Goal: Task Accomplishment & Management: Use online tool/utility

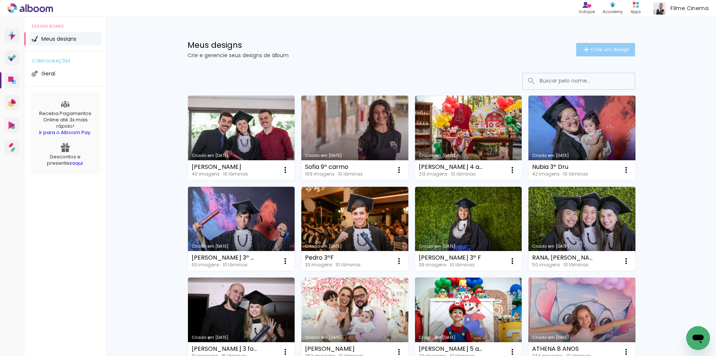
click at [612, 44] on paper-button "Criar um design" at bounding box center [605, 49] width 59 height 13
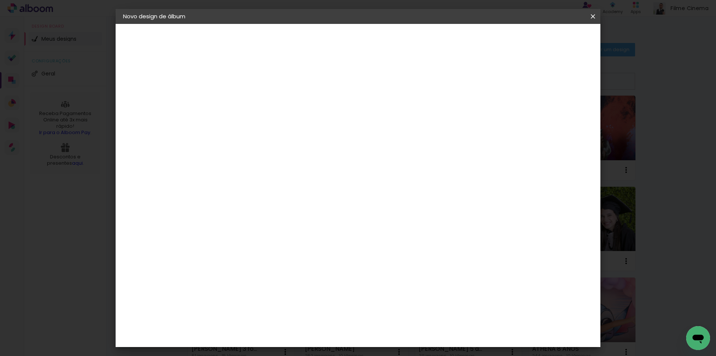
click at [245, 101] on input at bounding box center [245, 100] width 0 height 12
click at [245, 99] on input "valentina 3º dru" at bounding box center [245, 100] width 0 height 12
click at [245, 100] on input "Valentina 3º dru" at bounding box center [245, 100] width 0 height 12
type input "[PERSON_NAME] 3º Dru"
type paper-input "[PERSON_NAME] 3º Dru"
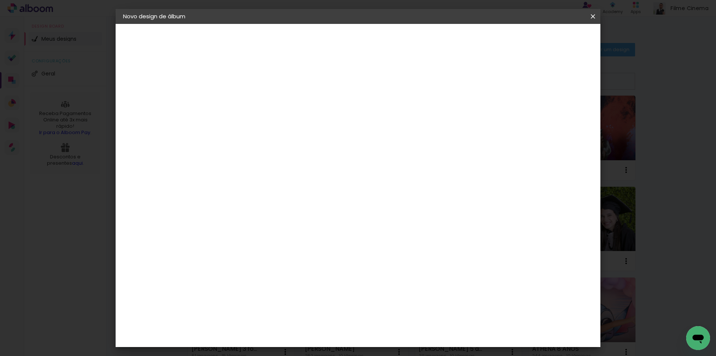
click at [0, 0] on slot "Avançar" at bounding box center [0, 0] width 0 height 0
click at [276, 250] on div "AlfaFotoBook" at bounding box center [260, 250] width 40 height 6
click at [0, 0] on slot "Avançar" at bounding box center [0, 0] width 0 height 0
click at [323, 215] on span "20 × 30 cm" at bounding box center [310, 225] width 28 height 20
click at [0, 0] on slot "Avançar" at bounding box center [0, 0] width 0 height 0
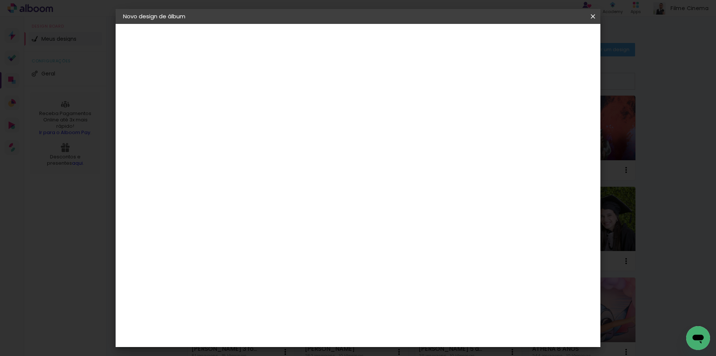
click at [547, 37] on span "Iniciar design" at bounding box center [530, 39] width 34 height 5
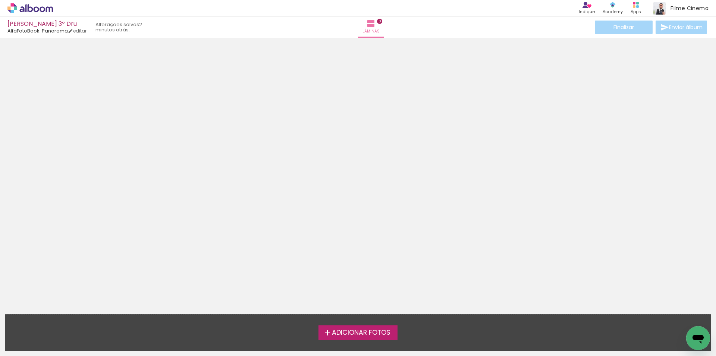
click at [382, 326] on label "Adicionar Fotos" at bounding box center [358, 332] width 79 height 14
click at [0, 0] on input "file" at bounding box center [0, 0] width 0 height 0
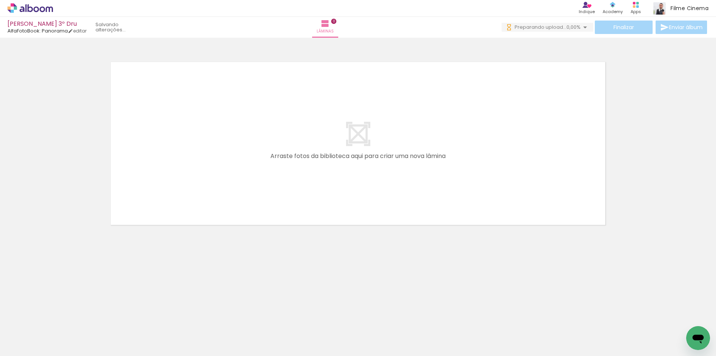
click at [15, 343] on iron-icon at bounding box center [10, 345] width 9 height 9
click at [0, 0] on input "file" at bounding box center [0, 0] width 0 height 0
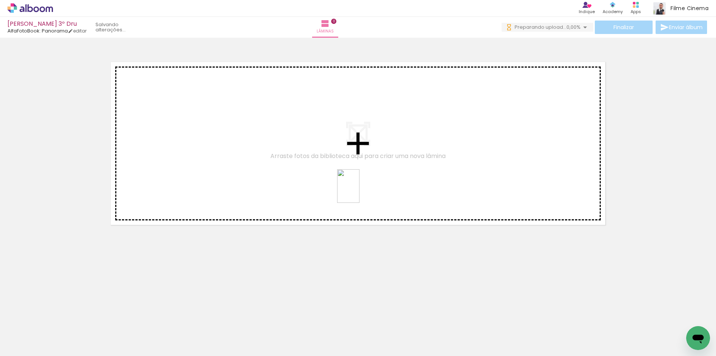
drag, startPoint x: 372, startPoint y: 334, endPoint x: 360, endPoint y: 191, distance: 142.7
click at [360, 191] on quentale-workspace at bounding box center [358, 178] width 716 height 356
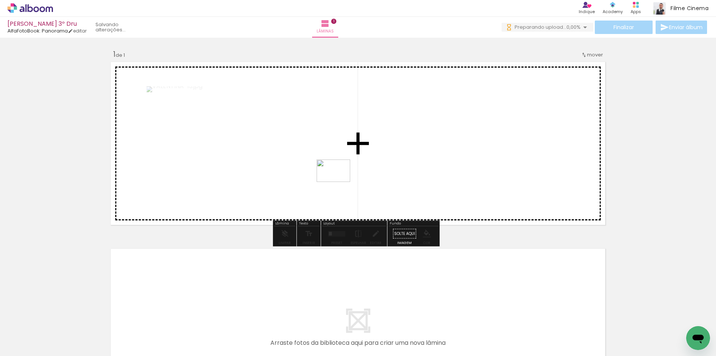
drag, startPoint x: 334, startPoint y: 333, endPoint x: 339, endPoint y: 182, distance: 151.6
click at [339, 182] on quentale-workspace at bounding box center [358, 178] width 716 height 356
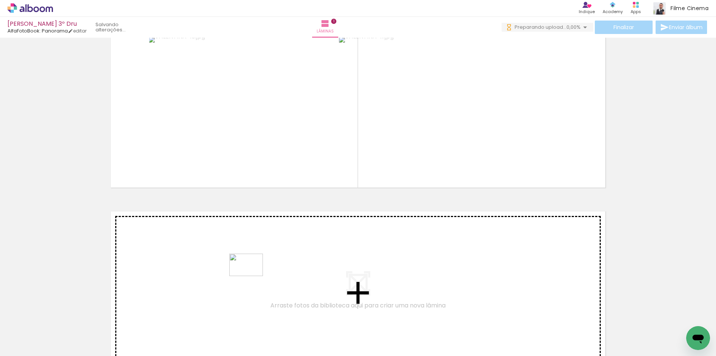
drag, startPoint x: 247, startPoint y: 329, endPoint x: 252, endPoint y: 276, distance: 53.6
click at [252, 276] on quentale-workspace at bounding box center [358, 178] width 716 height 356
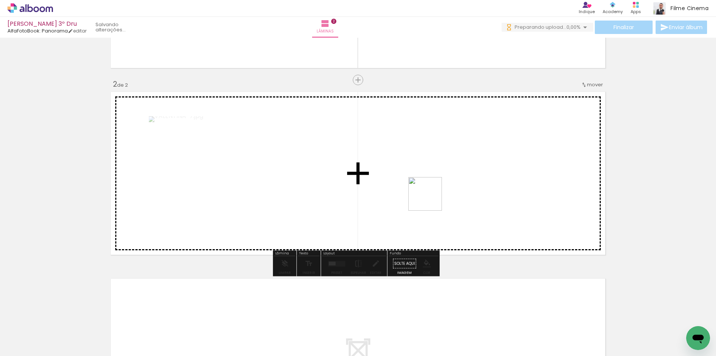
drag, startPoint x: 489, startPoint y: 333, endPoint x: 607, endPoint y: 332, distance: 117.9
click at [431, 199] on quentale-workspace at bounding box center [358, 178] width 716 height 356
drag, startPoint x: 671, startPoint y: 334, endPoint x: 495, endPoint y: 200, distance: 221.2
click at [495, 200] on quentale-workspace at bounding box center [358, 178] width 716 height 356
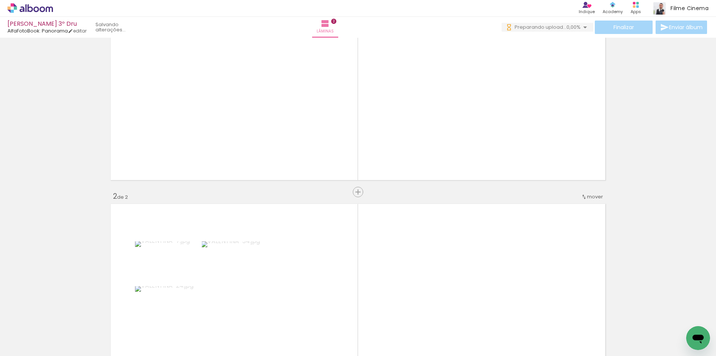
scroll to position [7, 0]
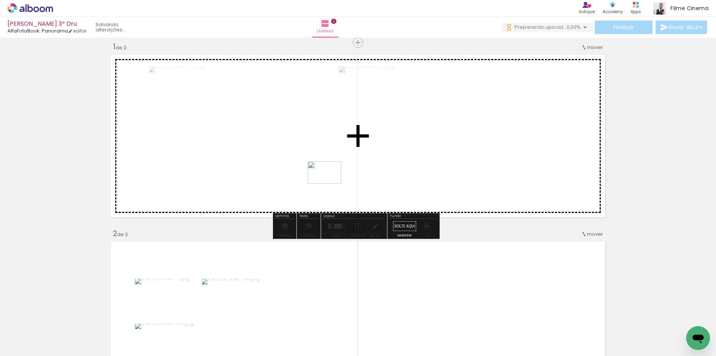
drag, startPoint x: 414, startPoint y: 331, endPoint x: 318, endPoint y: 183, distance: 176.0
click at [319, 183] on quentale-workspace at bounding box center [358, 178] width 716 height 356
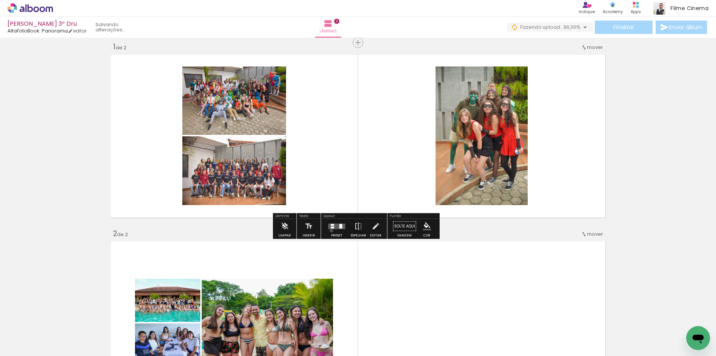
click at [330, 230] on div at bounding box center [337, 226] width 20 height 15
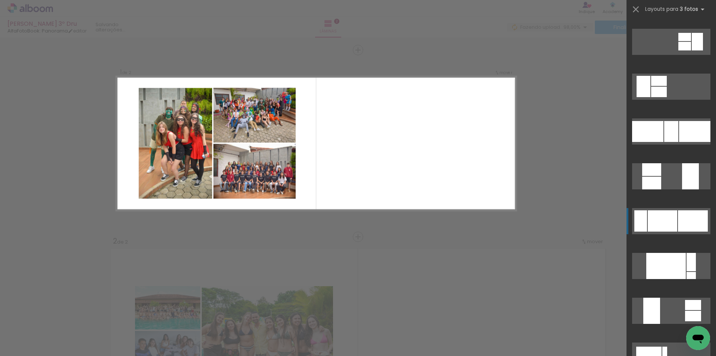
scroll to position [149, 0]
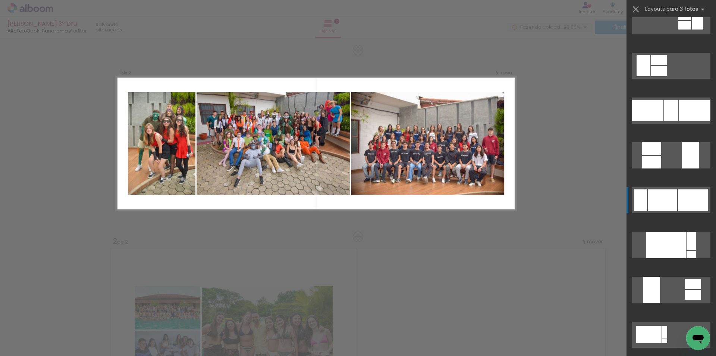
click at [664, 194] on div at bounding box center [662, 199] width 29 height 21
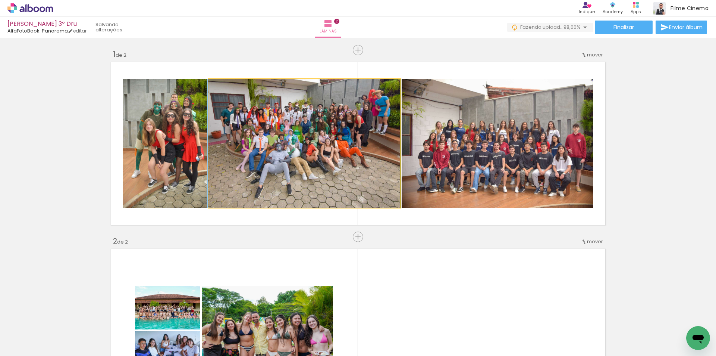
drag, startPoint x: 334, startPoint y: 146, endPoint x: 318, endPoint y: 149, distance: 16.0
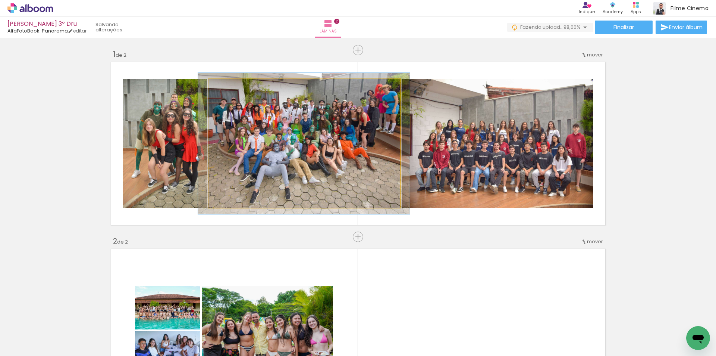
type paper-slider "110"
click at [228, 88] on div at bounding box center [229, 87] width 12 height 12
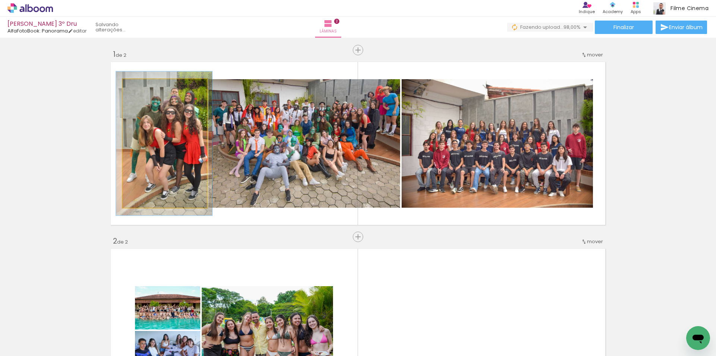
type paper-slider "112"
click at [146, 86] on div at bounding box center [143, 87] width 12 height 12
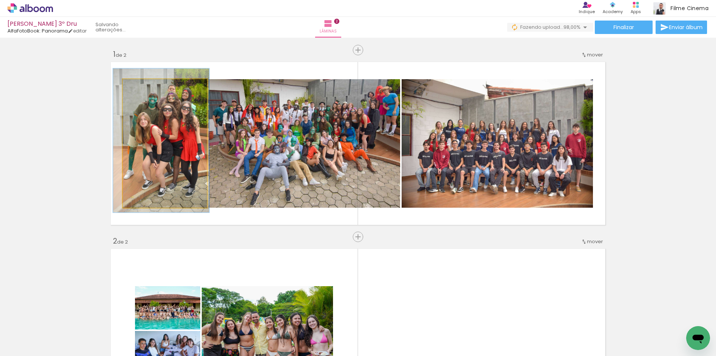
drag, startPoint x: 165, startPoint y: 128, endPoint x: 162, endPoint y: 125, distance: 4.2
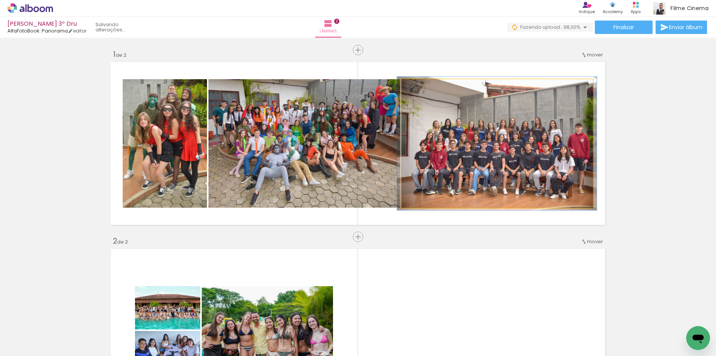
type paper-slider "104"
click at [418, 87] on div at bounding box center [420, 87] width 7 height 7
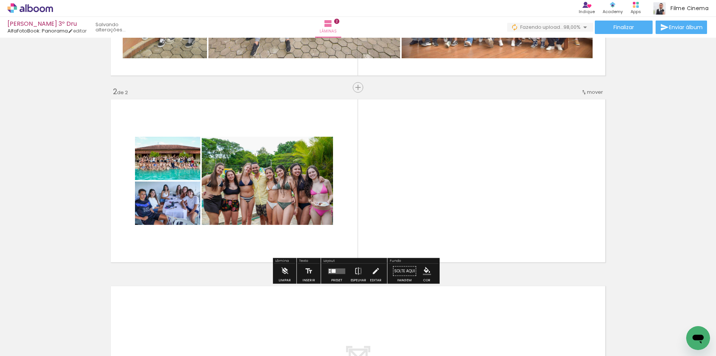
click at [331, 273] on quentale-layouter at bounding box center [336, 271] width 17 height 6
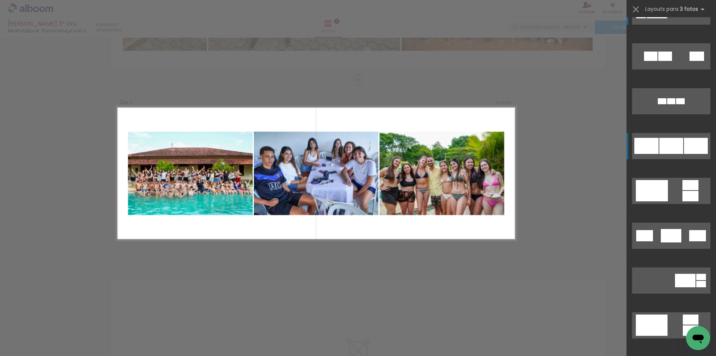
scroll to position [37, 0]
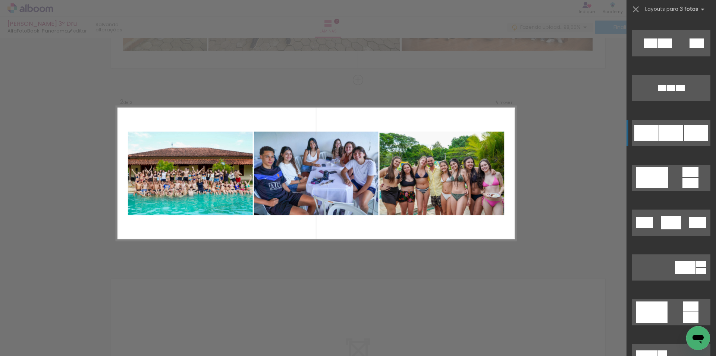
click at [671, 137] on div at bounding box center [672, 133] width 24 height 16
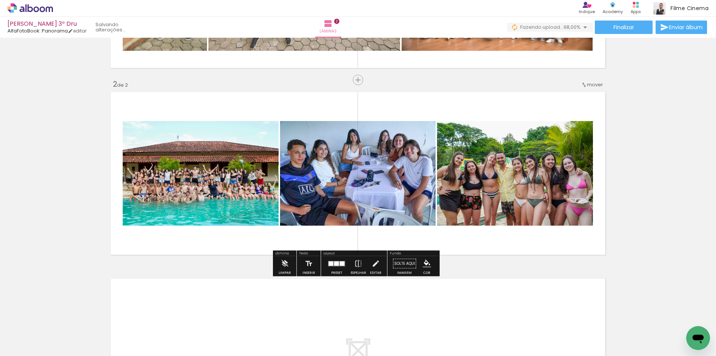
click at [0, 0] on slot at bounding box center [0, 0] width 0 height 0
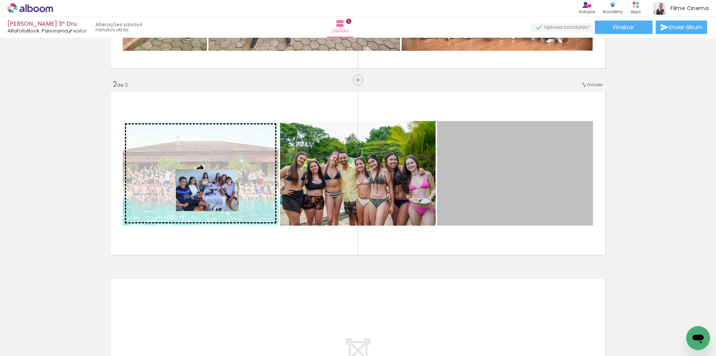
drag, startPoint x: 425, startPoint y: 184, endPoint x: 203, endPoint y: 190, distance: 222.1
click at [0, 0] on slot at bounding box center [0, 0] width 0 height 0
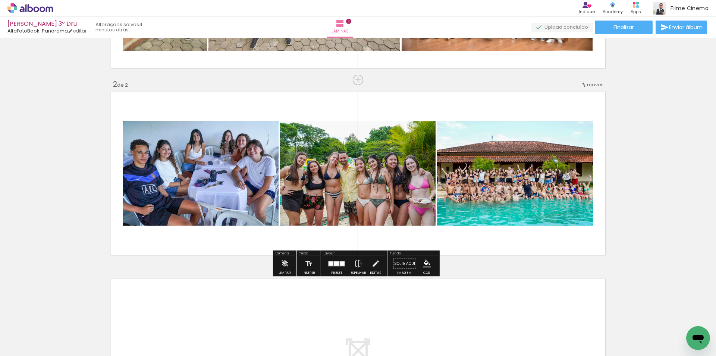
click at [332, 268] on div at bounding box center [337, 263] width 20 height 15
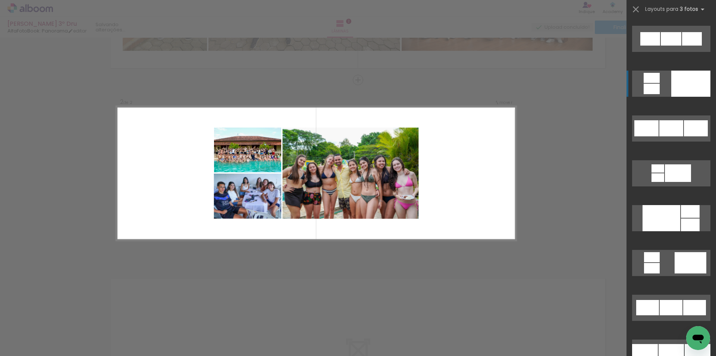
scroll to position [731, 0]
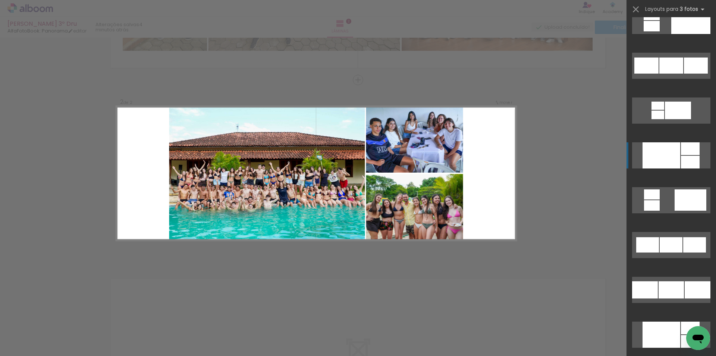
click at [667, 153] on div at bounding box center [662, 155] width 38 height 26
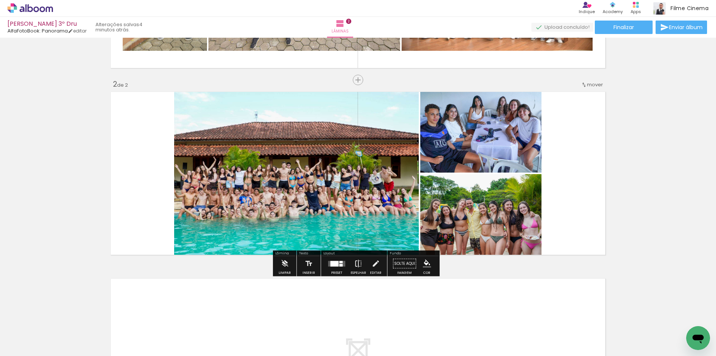
click at [357, 266] on iron-icon at bounding box center [358, 263] width 8 height 15
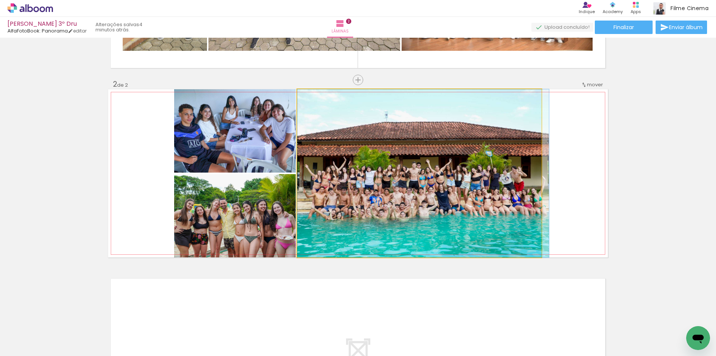
drag, startPoint x: 329, startPoint y: 215, endPoint x: 345, endPoint y: 214, distance: 15.7
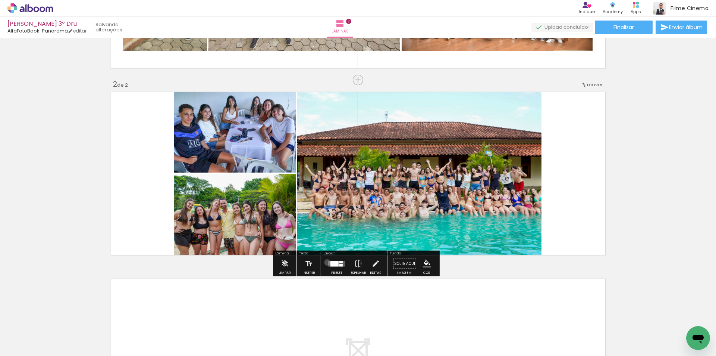
click at [327, 262] on div at bounding box center [337, 263] width 20 height 15
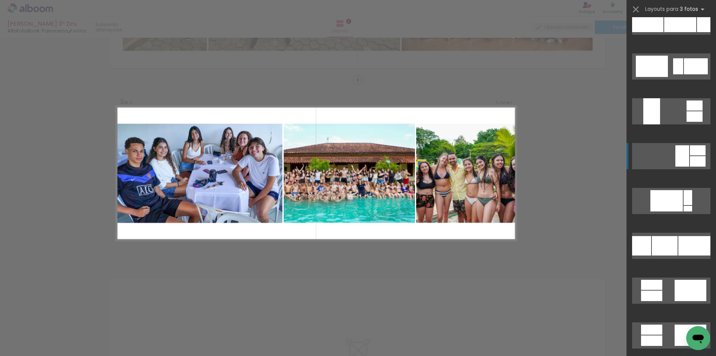
scroll to position [3388, 0]
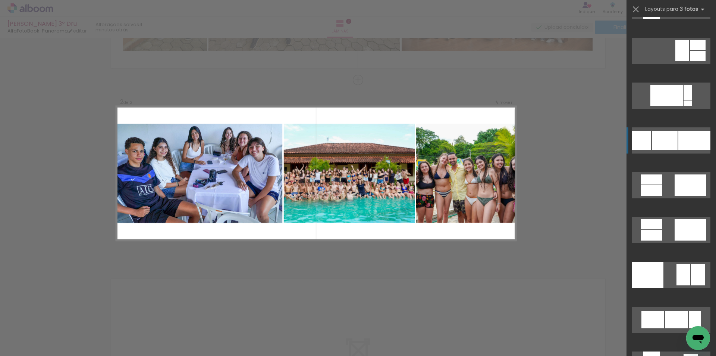
click at [640, 134] on div at bounding box center [641, 140] width 19 height 19
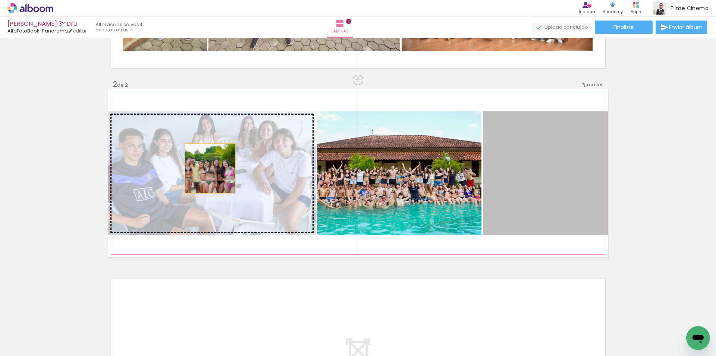
drag, startPoint x: 475, startPoint y: 183, endPoint x: 207, endPoint y: 168, distance: 268.7
click at [0, 0] on slot at bounding box center [0, 0] width 0 height 0
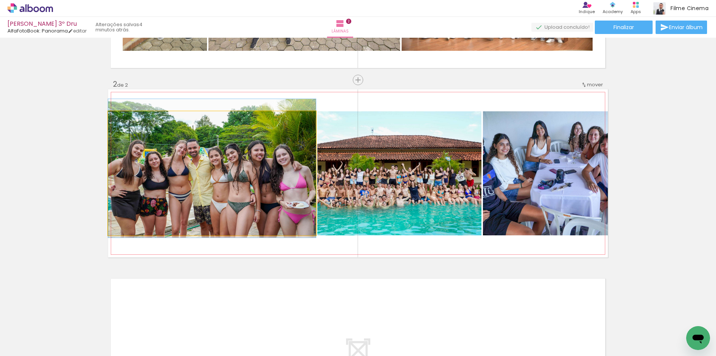
drag, startPoint x: 240, startPoint y: 184, endPoint x: 247, endPoint y: 179, distance: 8.6
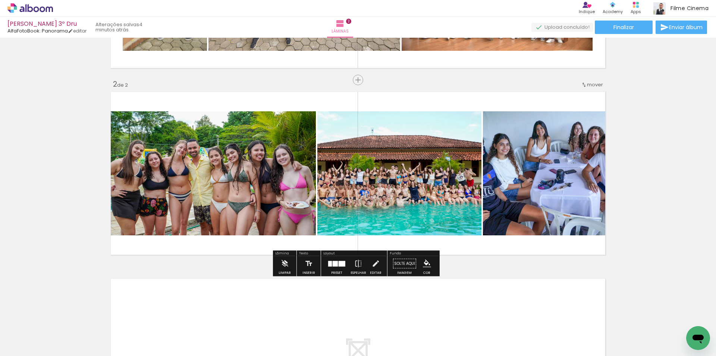
click at [0, 0] on slot at bounding box center [0, 0] width 0 height 0
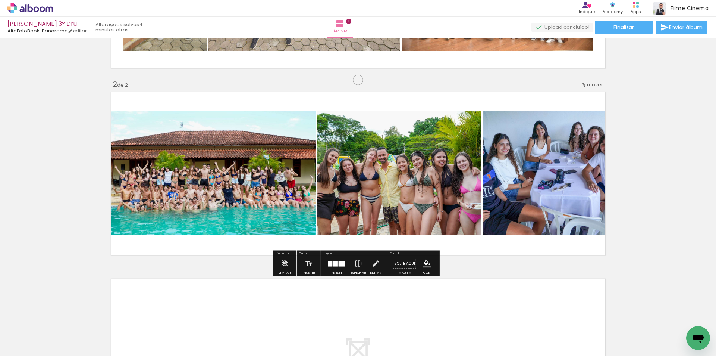
click at [338, 271] on div at bounding box center [337, 263] width 20 height 15
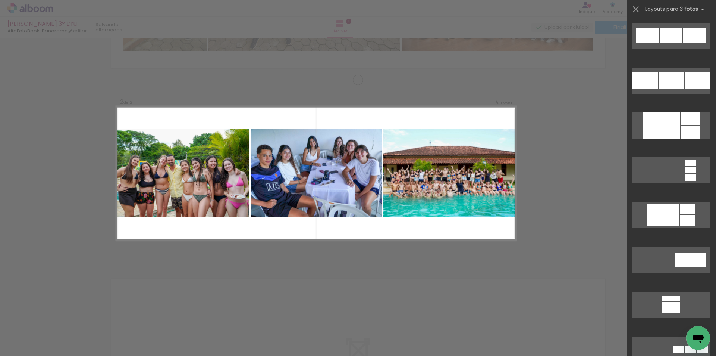
scroll to position [841, 0]
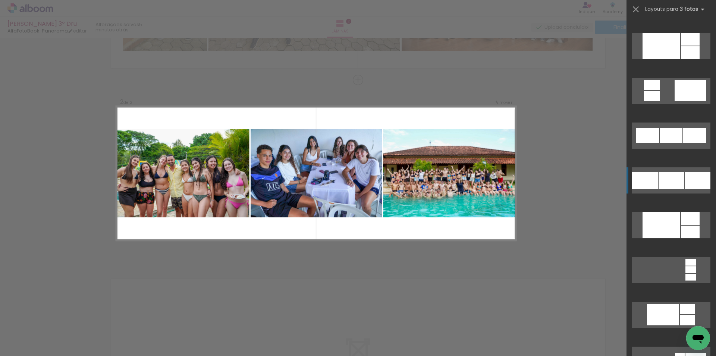
click at [669, 179] on div at bounding box center [671, 180] width 25 height 17
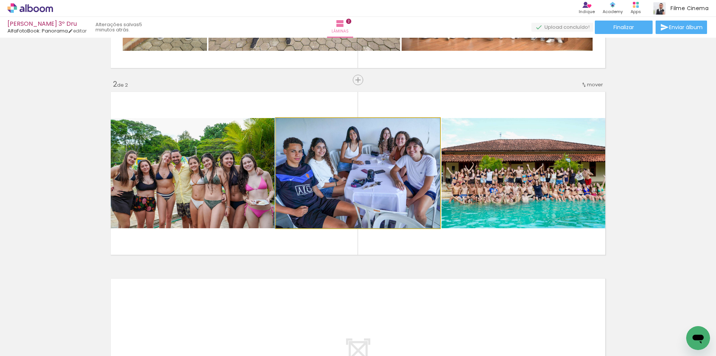
drag, startPoint x: 360, startPoint y: 172, endPoint x: 344, endPoint y: 171, distance: 16.4
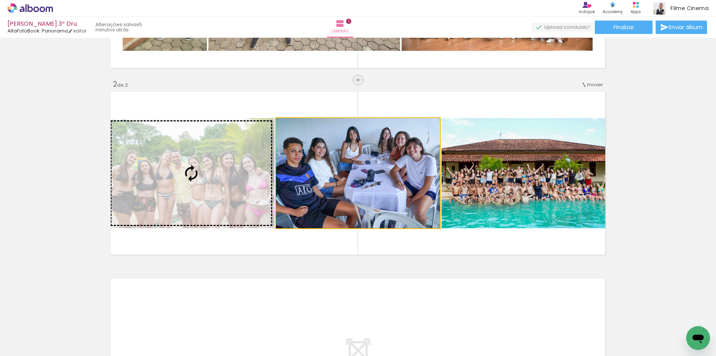
drag, startPoint x: 299, startPoint y: 174, endPoint x: 199, endPoint y: 183, distance: 100.4
click at [0, 0] on slot at bounding box center [0, 0] width 0 height 0
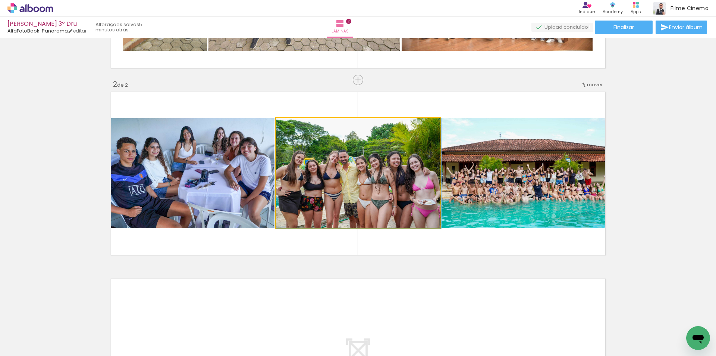
click at [293, 126] on div at bounding box center [293, 125] width 7 height 7
drag, startPoint x: 313, startPoint y: 174, endPoint x: 329, endPoint y: 163, distance: 19.0
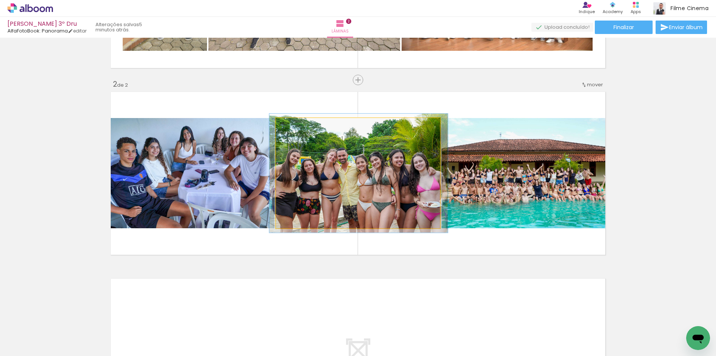
type paper-slider "107"
click at [293, 125] on div at bounding box center [296, 125] width 7 height 7
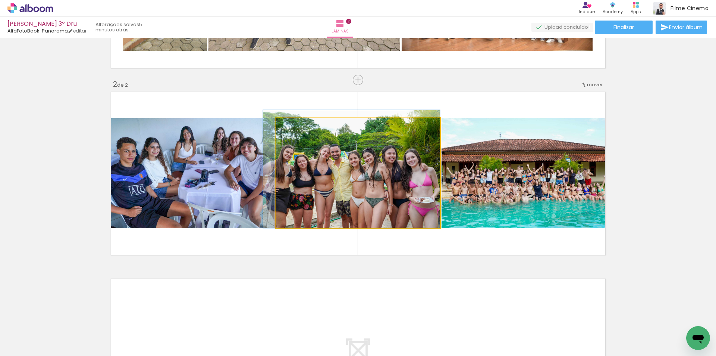
drag, startPoint x: 314, startPoint y: 192, endPoint x: 300, endPoint y: 180, distance: 18.5
drag, startPoint x: 306, startPoint y: 188, endPoint x: 304, endPoint y: 179, distance: 8.8
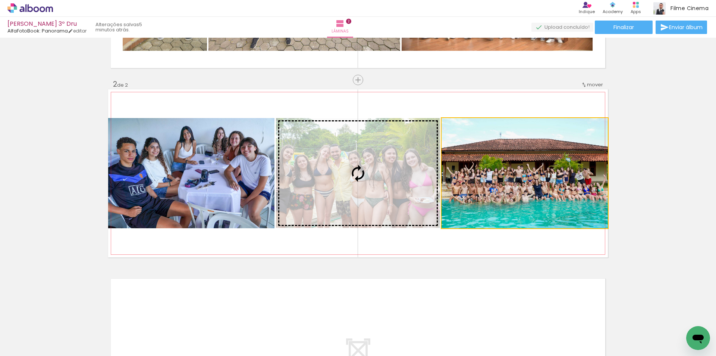
drag, startPoint x: 529, startPoint y: 196, endPoint x: 413, endPoint y: 175, distance: 117.5
click at [0, 0] on slot at bounding box center [0, 0] width 0 height 0
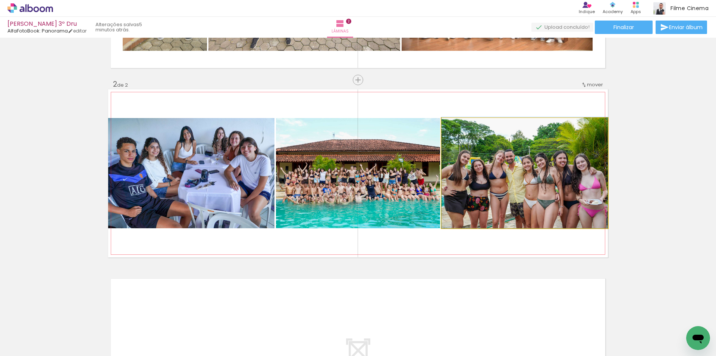
drag, startPoint x: 546, startPoint y: 192, endPoint x: 536, endPoint y: 163, distance: 30.7
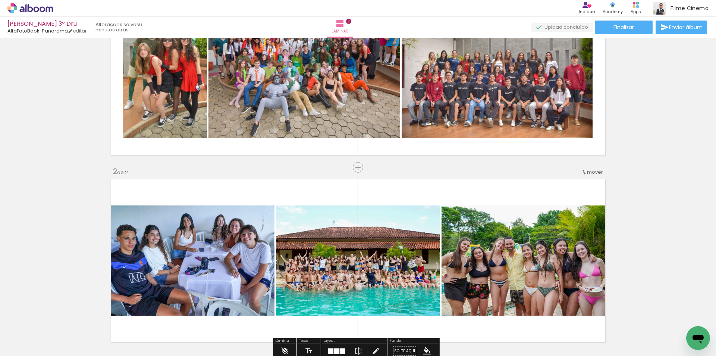
scroll to position [194, 0]
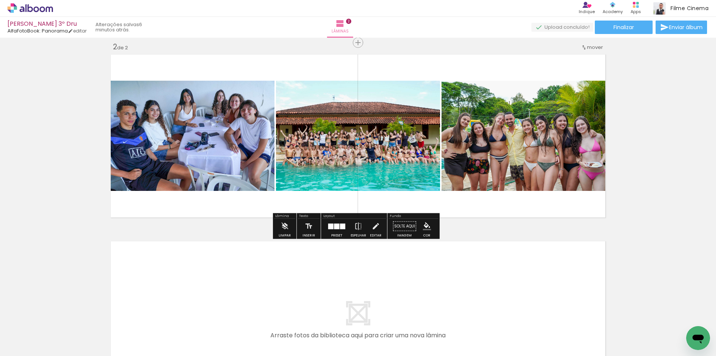
click at [330, 224] on div at bounding box center [330, 226] width 5 height 6
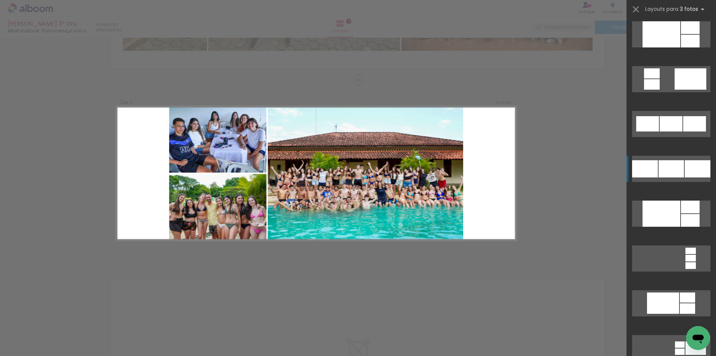
scroll to position [836, 0]
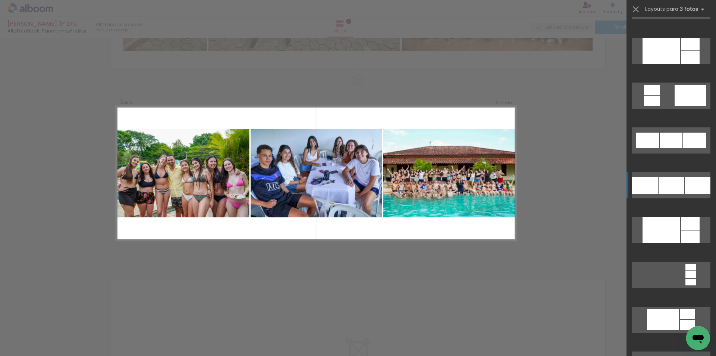
click at [638, 187] on div at bounding box center [645, 184] width 26 height 17
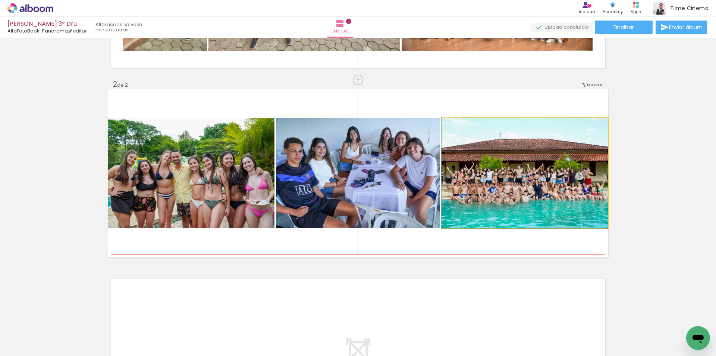
drag, startPoint x: 535, startPoint y: 197, endPoint x: 521, endPoint y: 196, distance: 15.0
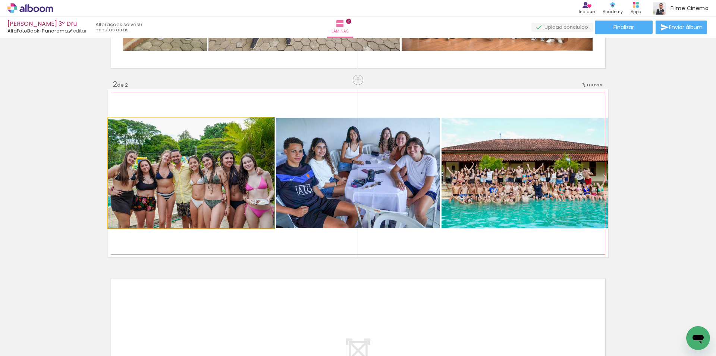
drag, startPoint x: 196, startPoint y: 191, endPoint x: 195, endPoint y: 158, distance: 32.8
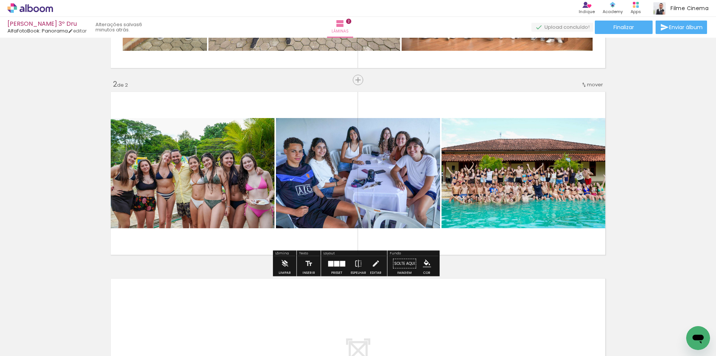
drag, startPoint x: 282, startPoint y: 175, endPoint x: 187, endPoint y: 172, distance: 95.9
click at [0, 0] on slot at bounding box center [0, 0] width 0 height 0
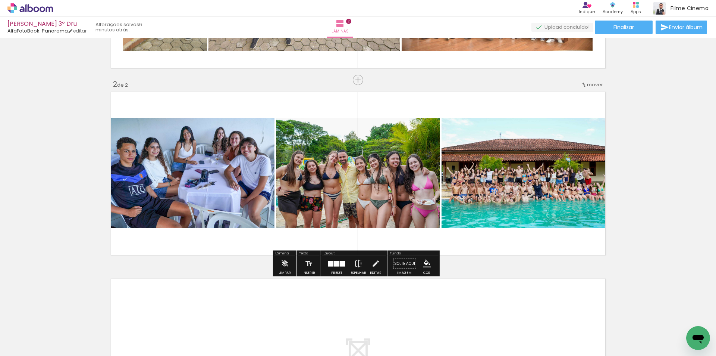
click at [356, 264] on iron-icon at bounding box center [358, 263] width 8 height 15
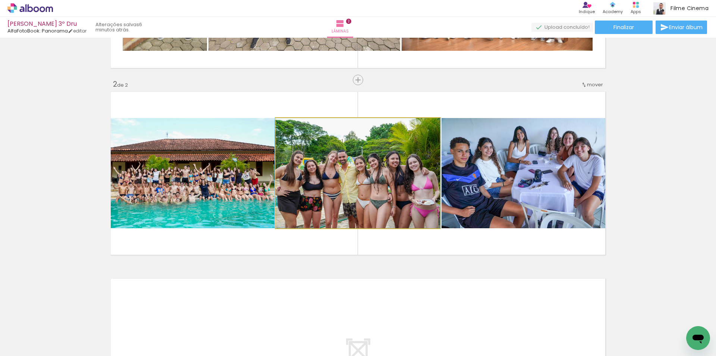
drag, startPoint x: 315, startPoint y: 192, endPoint x: 200, endPoint y: 187, distance: 114.7
click at [0, 0] on slot at bounding box center [0, 0] width 0 height 0
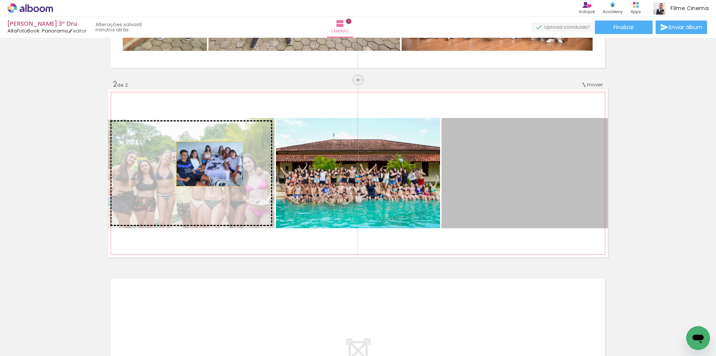
drag, startPoint x: 460, startPoint y: 188, endPoint x: 206, endPoint y: 164, distance: 255.3
click at [0, 0] on slot at bounding box center [0, 0] width 0 height 0
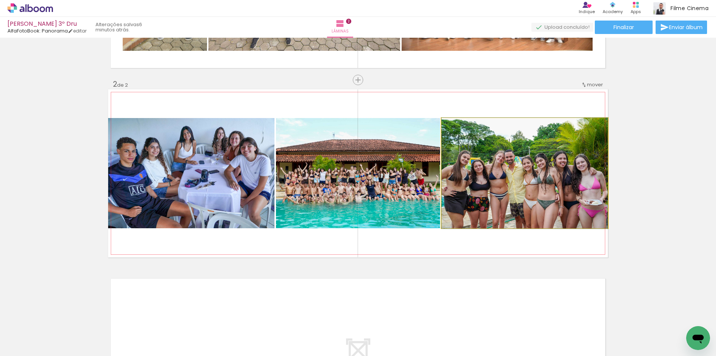
drag, startPoint x: 469, startPoint y: 181, endPoint x: 368, endPoint y: 176, distance: 101.2
click at [0, 0] on slot at bounding box center [0, 0] width 0 height 0
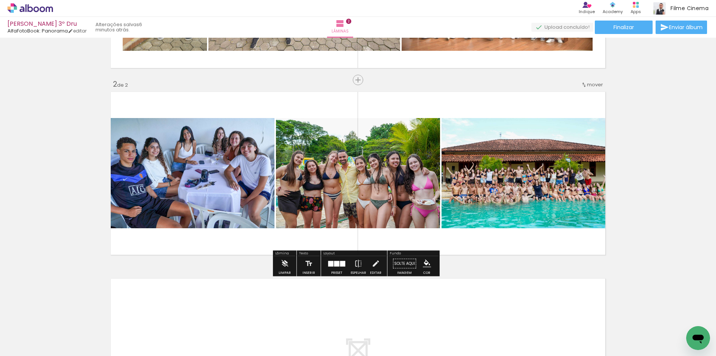
click at [337, 264] on div at bounding box center [336, 263] width 5 height 6
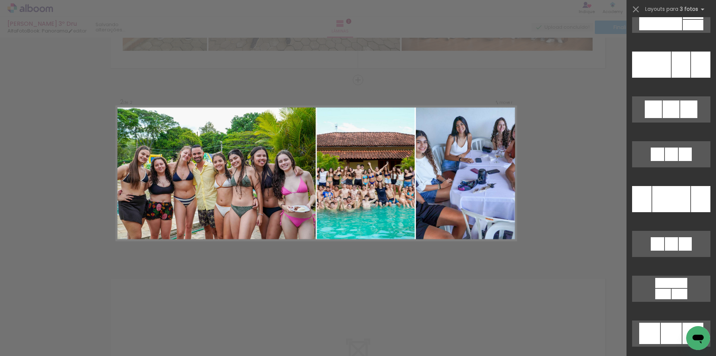
scroll to position [4194, 0]
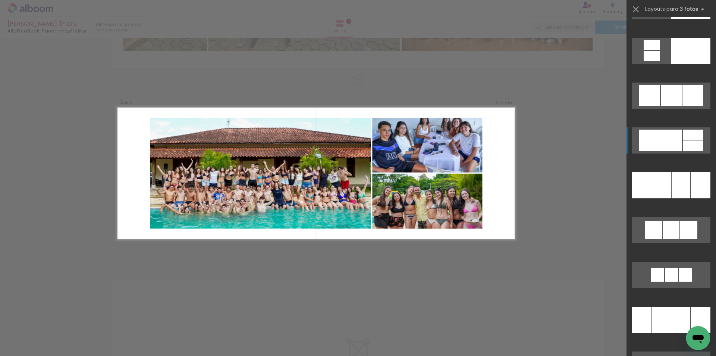
click at [654, 140] on div at bounding box center [661, 139] width 43 height 21
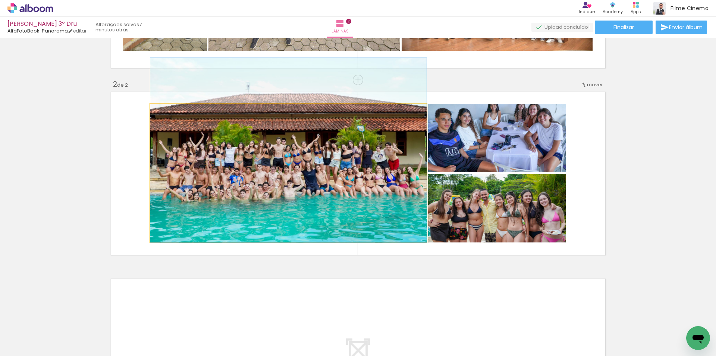
drag, startPoint x: 305, startPoint y: 212, endPoint x: 303, endPoint y: 160, distance: 51.9
click at [292, 200] on quentale-photo at bounding box center [288, 173] width 276 height 138
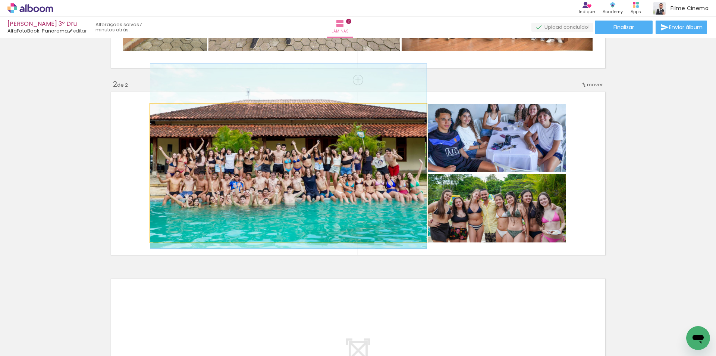
drag, startPoint x: 292, startPoint y: 200, endPoint x: 294, endPoint y: 206, distance: 6.2
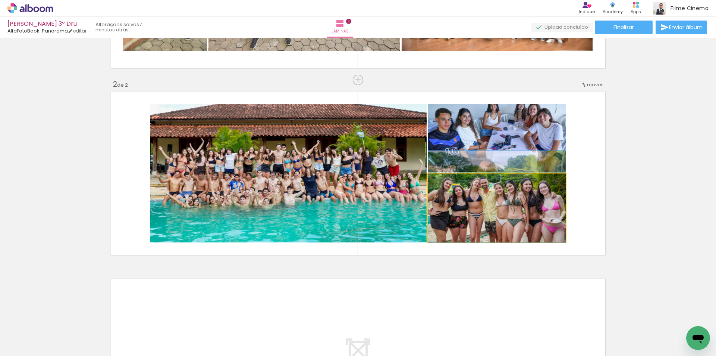
drag, startPoint x: 478, startPoint y: 223, endPoint x: 481, endPoint y: 211, distance: 12.3
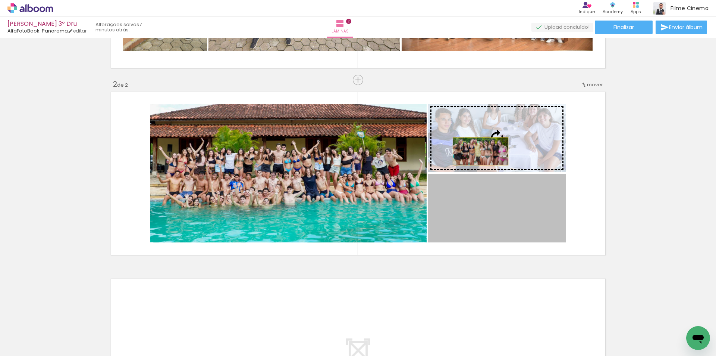
drag, startPoint x: 481, startPoint y: 209, endPoint x: 478, endPoint y: 151, distance: 58.3
click at [0, 0] on slot at bounding box center [0, 0] width 0 height 0
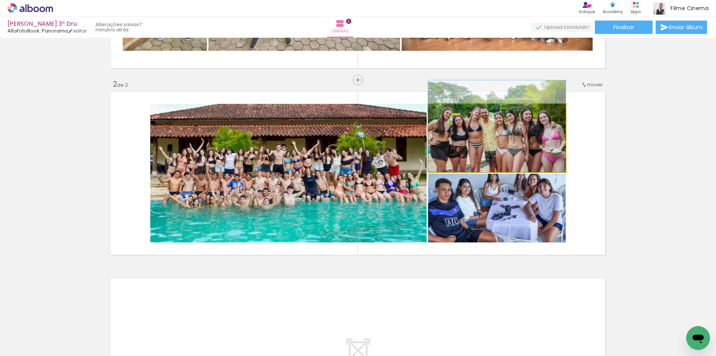
drag, startPoint x: 512, startPoint y: 149, endPoint x: 513, endPoint y: 132, distance: 16.9
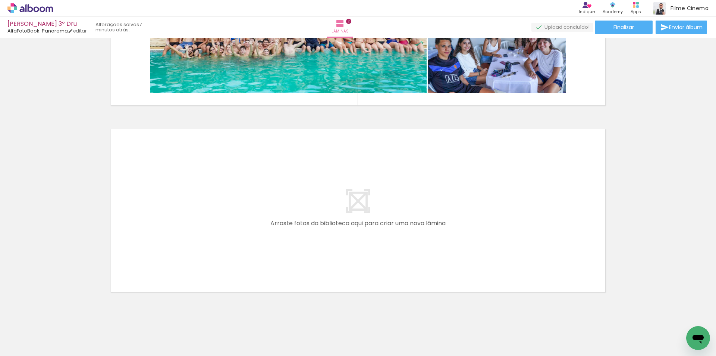
scroll to position [0, 0]
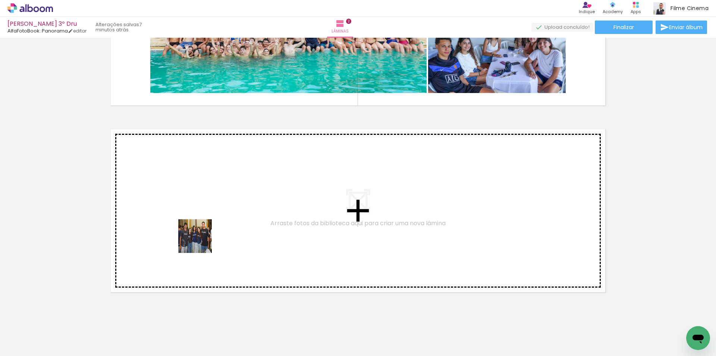
drag, startPoint x: 205, startPoint y: 330, endPoint x: 201, endPoint y: 232, distance: 98.2
click at [201, 232] on quentale-workspace at bounding box center [358, 178] width 716 height 356
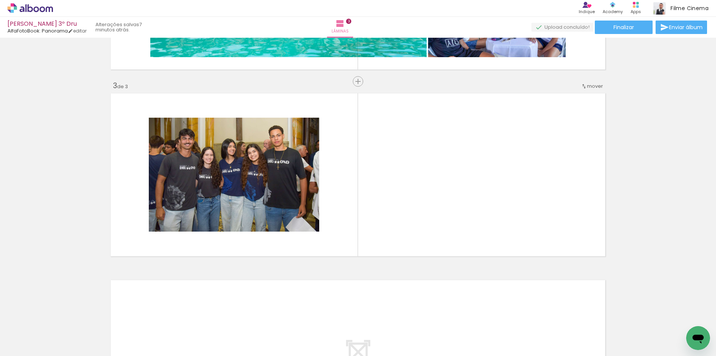
scroll to position [343, 0]
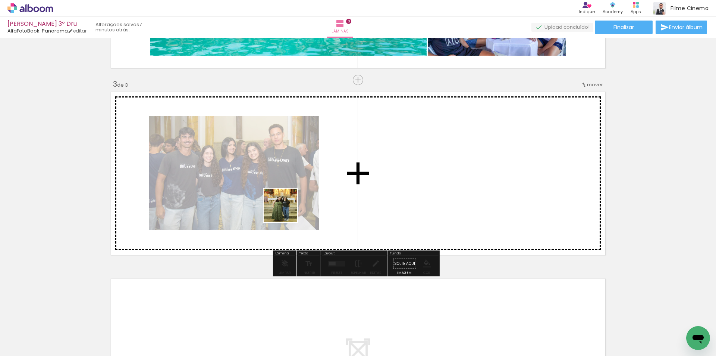
drag, startPoint x: 289, startPoint y: 332, endPoint x: 286, endPoint y: 211, distance: 121.3
click at [286, 211] on quentale-workspace at bounding box center [358, 178] width 716 height 356
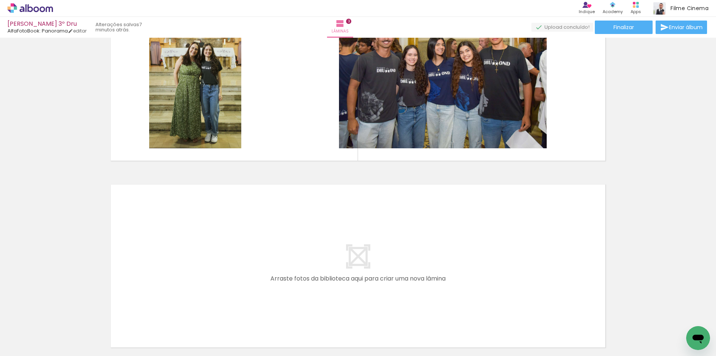
scroll to position [455, 0]
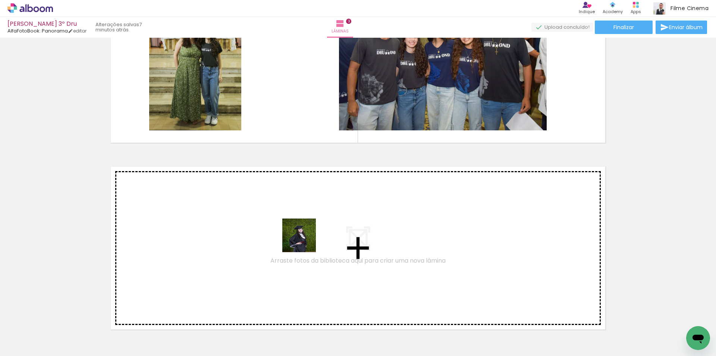
drag, startPoint x: 330, startPoint y: 336, endPoint x: 305, endPoint y: 241, distance: 98.4
click at [305, 241] on quentale-workspace at bounding box center [358, 178] width 716 height 356
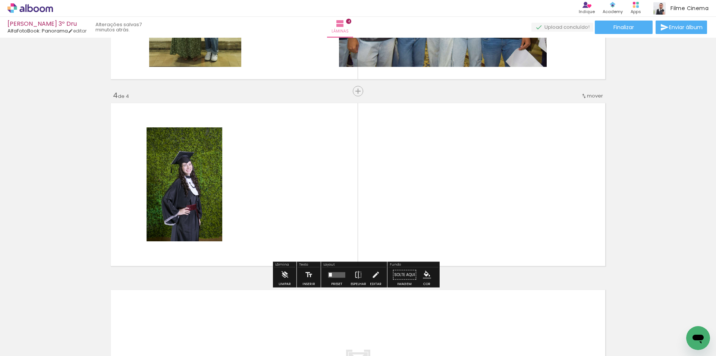
scroll to position [530, 0]
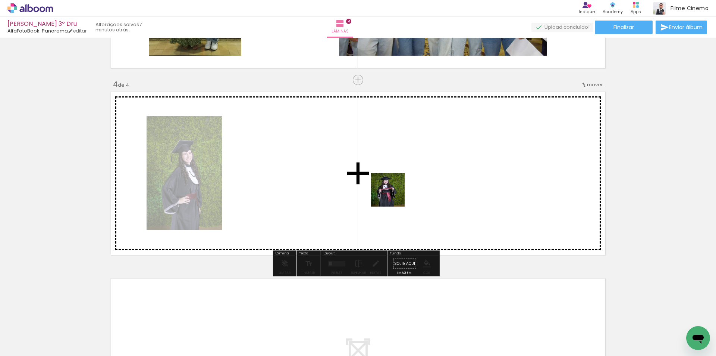
drag, startPoint x: 394, startPoint y: 195, endPoint x: 376, endPoint y: 301, distance: 107.5
click at [393, 193] on quentale-workspace at bounding box center [358, 178] width 716 height 356
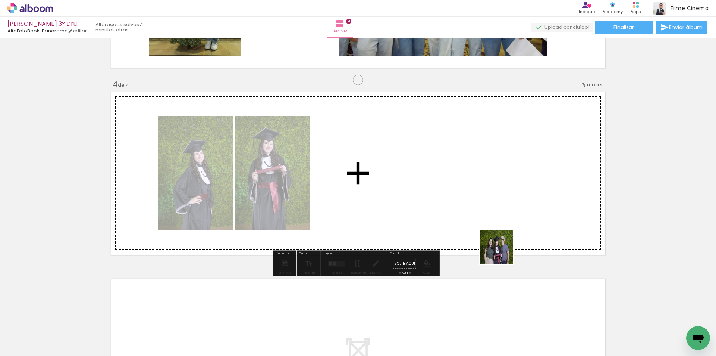
drag, startPoint x: 506, startPoint y: 260, endPoint x: 495, endPoint y: 238, distance: 24.4
click at [495, 238] on quentale-workspace at bounding box center [358, 178] width 716 height 356
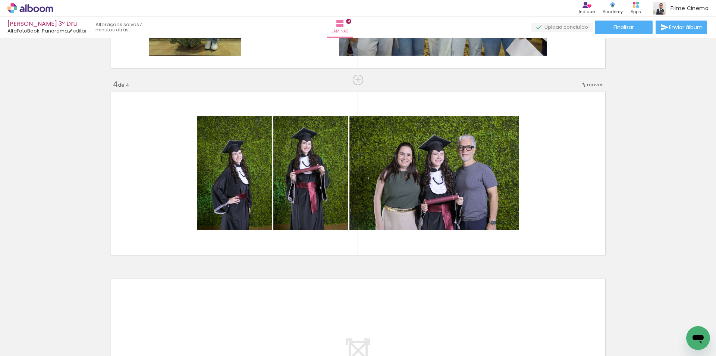
scroll to position [0, 716]
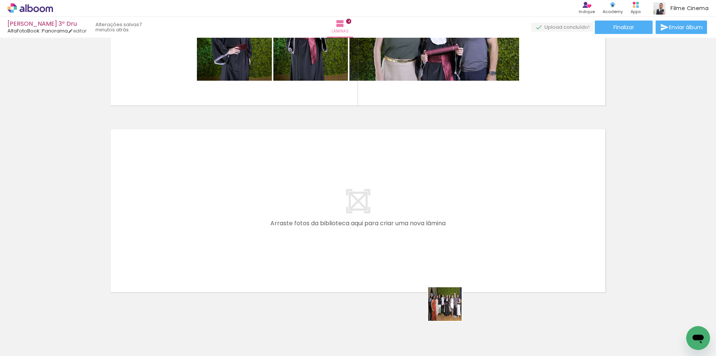
drag, startPoint x: 453, startPoint y: 330, endPoint x: 475, endPoint y: 319, distance: 24.9
click at [427, 245] on quentale-workspace at bounding box center [358, 178] width 716 height 356
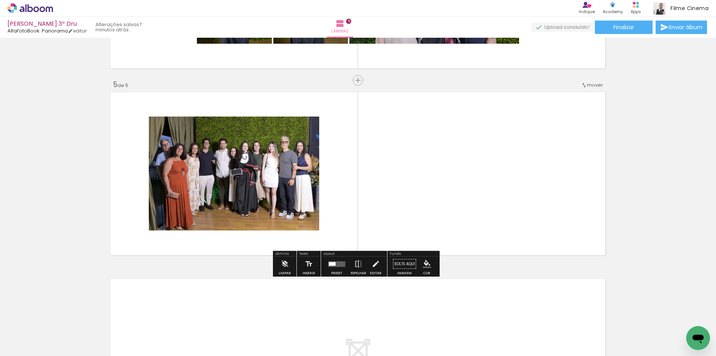
scroll to position [716, 0]
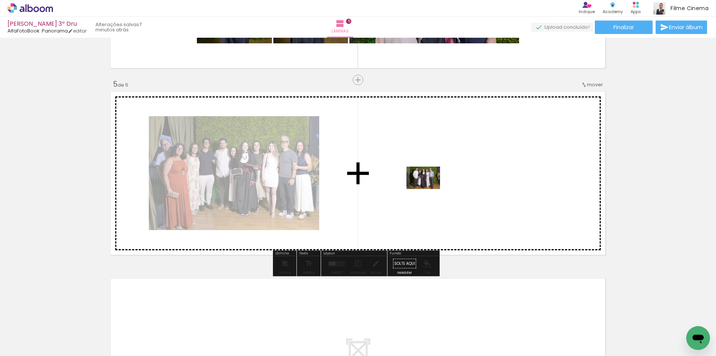
drag, startPoint x: 488, startPoint y: 335, endPoint x: 429, endPoint y: 189, distance: 158.2
click at [429, 189] on quentale-workspace at bounding box center [358, 178] width 716 height 356
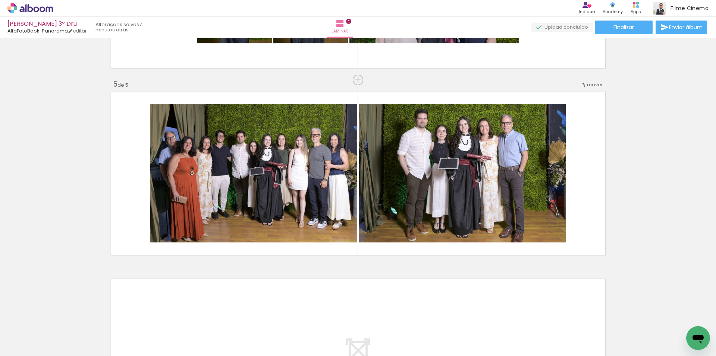
scroll to position [0, 632]
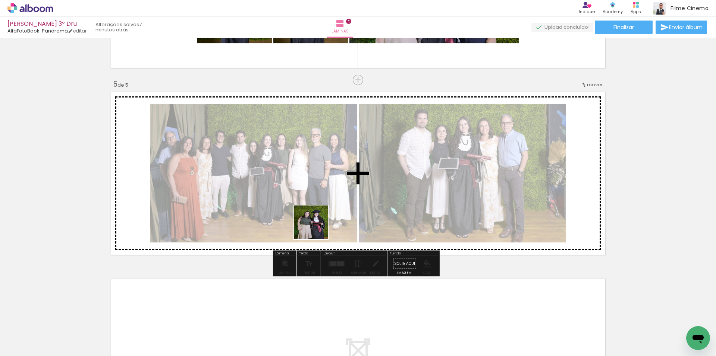
drag, startPoint x: 356, startPoint y: 329, endPoint x: 316, endPoint y: 227, distance: 108.8
click at [316, 227] on quentale-workspace at bounding box center [358, 178] width 716 height 356
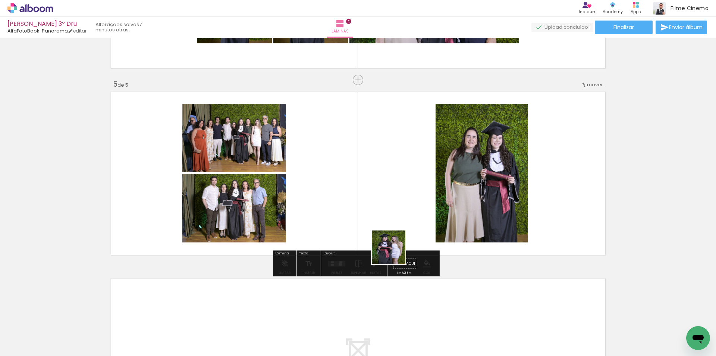
drag, startPoint x: 399, startPoint y: 333, endPoint x: 353, endPoint y: 306, distance: 53.5
click at [388, 197] on quentale-workspace at bounding box center [358, 178] width 716 height 356
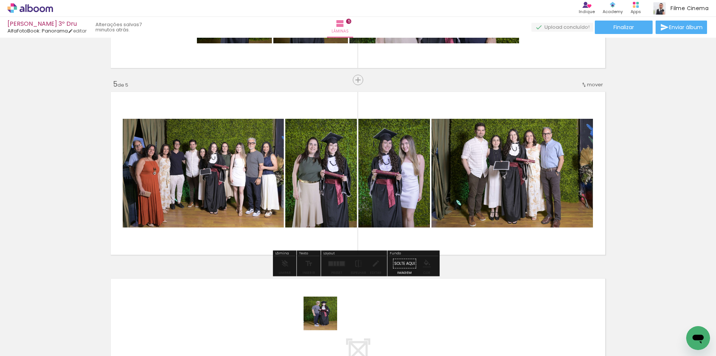
drag, startPoint x: 323, startPoint y: 328, endPoint x: 331, endPoint y: 309, distance: 20.1
click at [322, 232] on quentale-workspace at bounding box center [358, 178] width 716 height 356
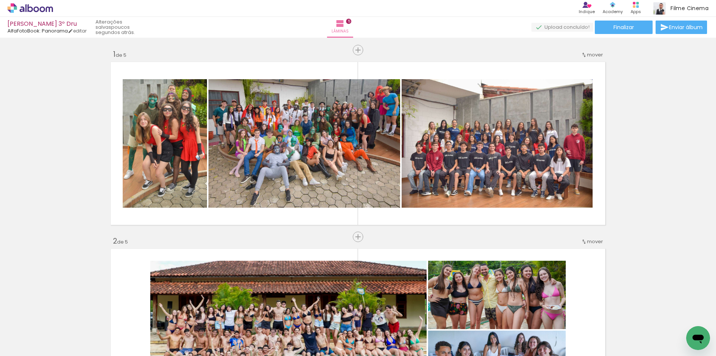
scroll to position [0, 272]
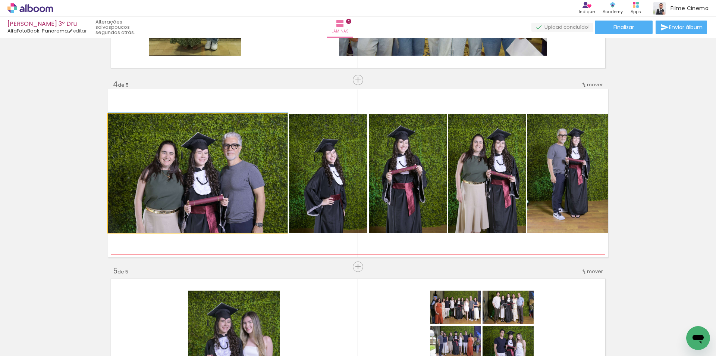
drag, startPoint x: 225, startPoint y: 203, endPoint x: 226, endPoint y: 198, distance: 5.3
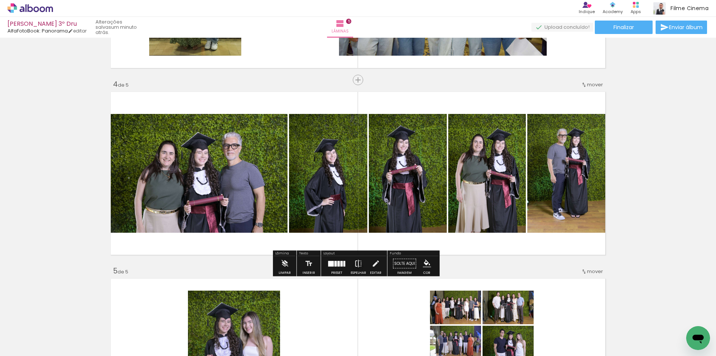
click at [352, 264] on paper-button "Espelhar" at bounding box center [358, 265] width 19 height 19
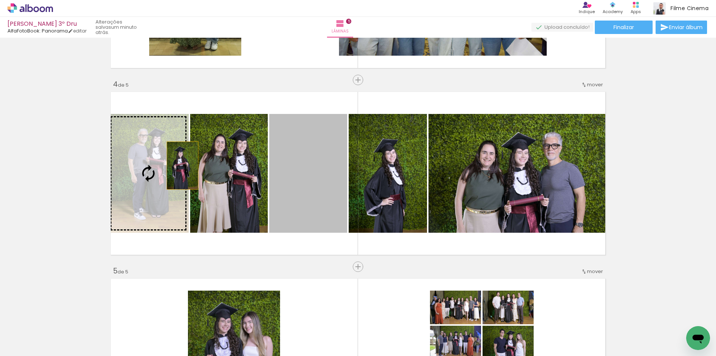
drag, startPoint x: 301, startPoint y: 186, endPoint x: 168, endPoint y: 168, distance: 134.1
click at [0, 0] on slot at bounding box center [0, 0] width 0 height 0
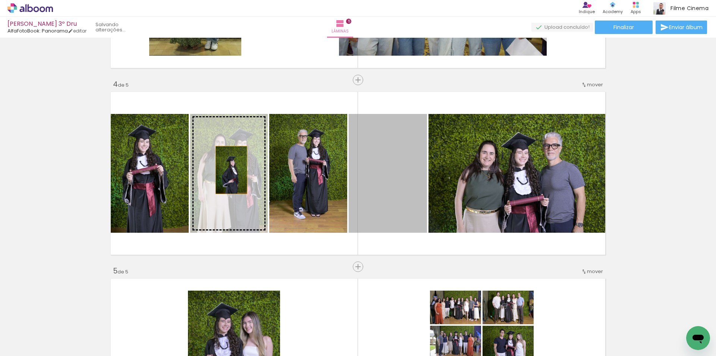
drag, startPoint x: 398, startPoint y: 184, endPoint x: 228, endPoint y: 170, distance: 170.4
click at [0, 0] on slot at bounding box center [0, 0] width 0 height 0
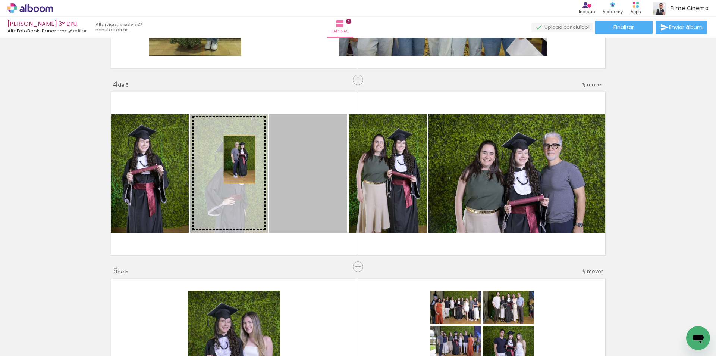
drag, startPoint x: 309, startPoint y: 169, endPoint x: 231, endPoint y: 160, distance: 78.5
click at [0, 0] on slot at bounding box center [0, 0] width 0 height 0
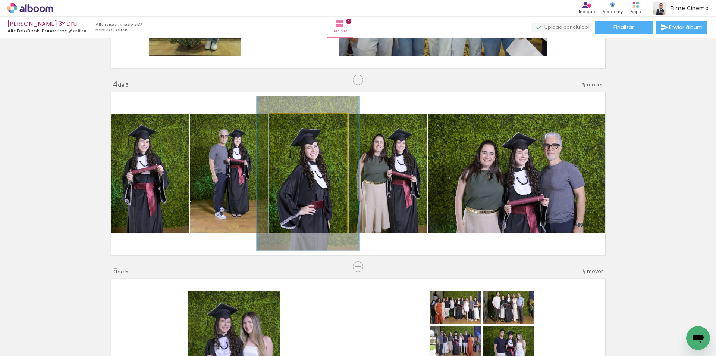
drag, startPoint x: 286, startPoint y: 122, endPoint x: 294, endPoint y: 122, distance: 7.8
click at [294, 122] on div at bounding box center [294, 121] width 7 height 7
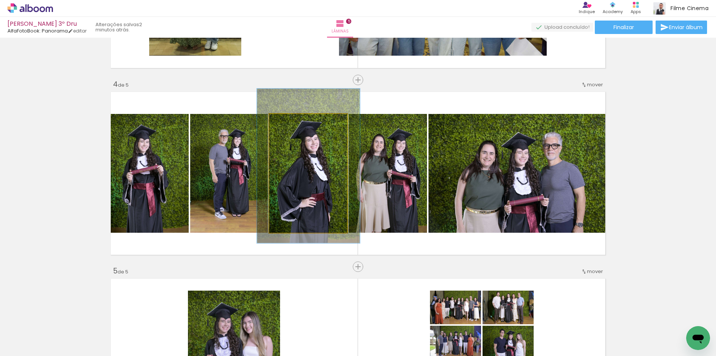
drag, startPoint x: 318, startPoint y: 172, endPoint x: 319, endPoint y: 164, distance: 7.5
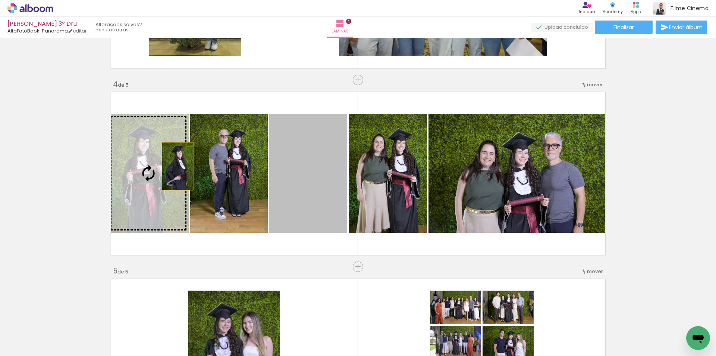
drag, startPoint x: 246, startPoint y: 166, endPoint x: 172, endPoint y: 166, distance: 73.5
click at [0, 0] on slot at bounding box center [0, 0] width 0 height 0
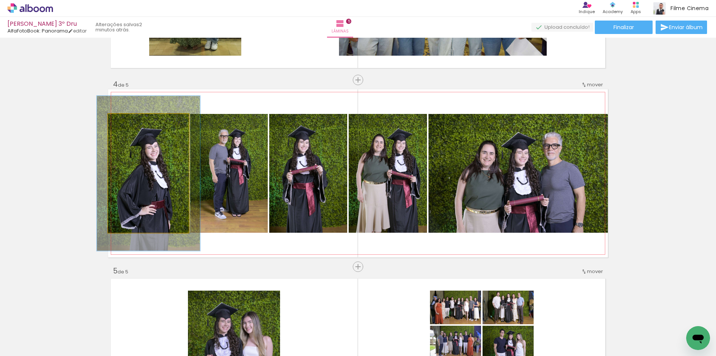
drag, startPoint x: 122, startPoint y: 120, endPoint x: 129, endPoint y: 121, distance: 7.5
type paper-slider "128"
click at [130, 121] on div at bounding box center [133, 121] width 7 height 7
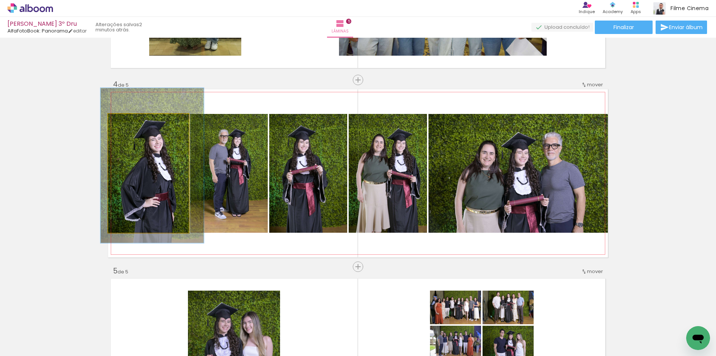
drag, startPoint x: 158, startPoint y: 171, endPoint x: 162, endPoint y: 163, distance: 8.7
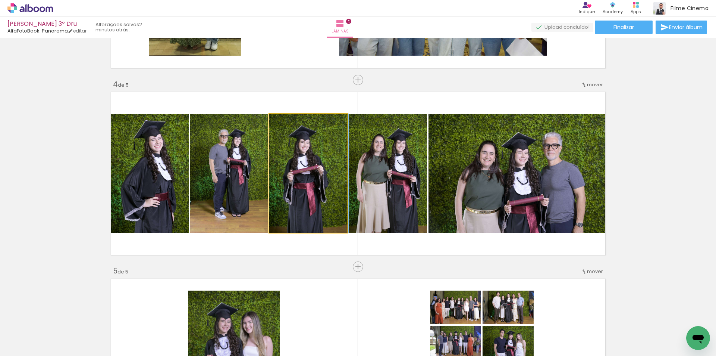
drag, startPoint x: 310, startPoint y: 170, endPoint x: 296, endPoint y: 120, distance: 52.0
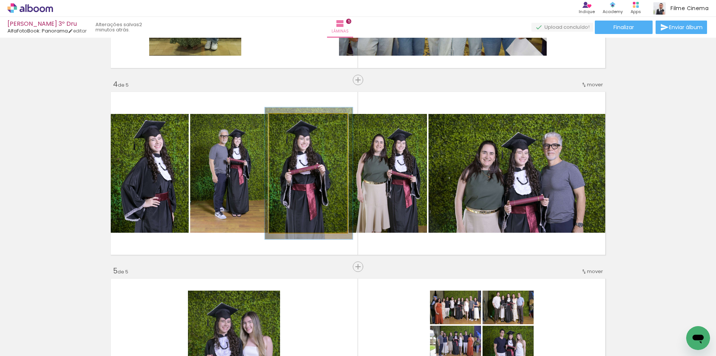
type paper-slider "111"
click at [287, 121] on div at bounding box center [290, 121] width 7 height 7
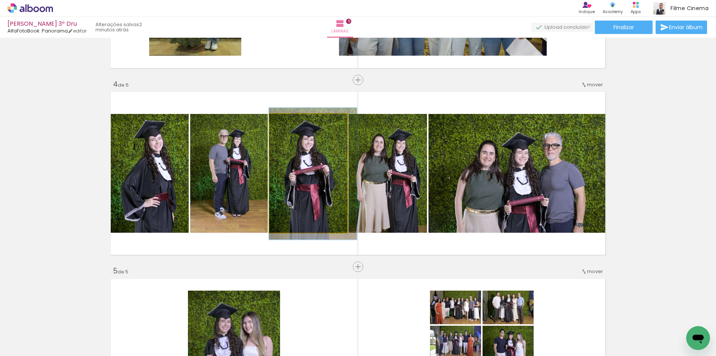
drag, startPoint x: 299, startPoint y: 153, endPoint x: 303, endPoint y: 154, distance: 4.1
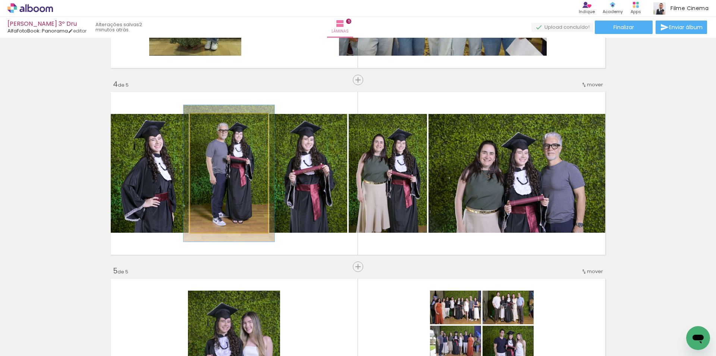
type paper-slider "115"
click at [210, 121] on div at bounding box center [212, 121] width 7 height 7
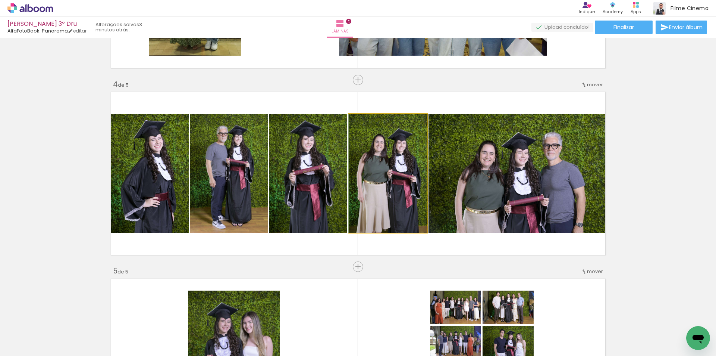
drag, startPoint x: 381, startPoint y: 158, endPoint x: 387, endPoint y: 146, distance: 13.5
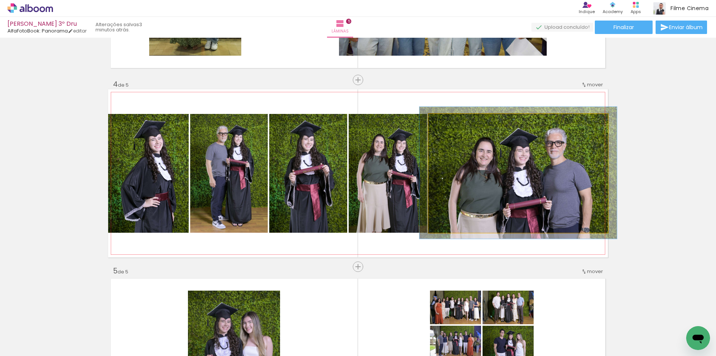
type paper-slider "110"
click at [450, 119] on div at bounding box center [449, 122] width 12 height 12
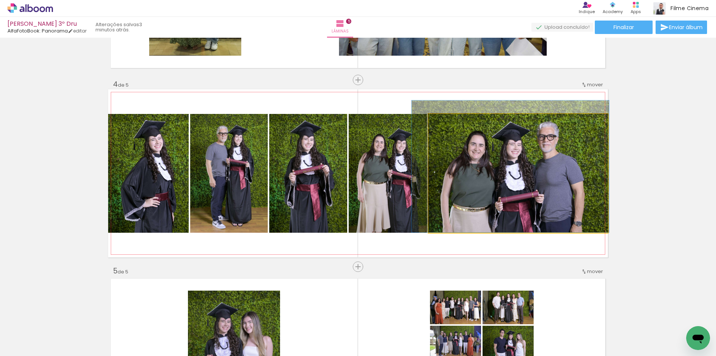
drag, startPoint x: 507, startPoint y: 165, endPoint x: 499, endPoint y: 149, distance: 17.9
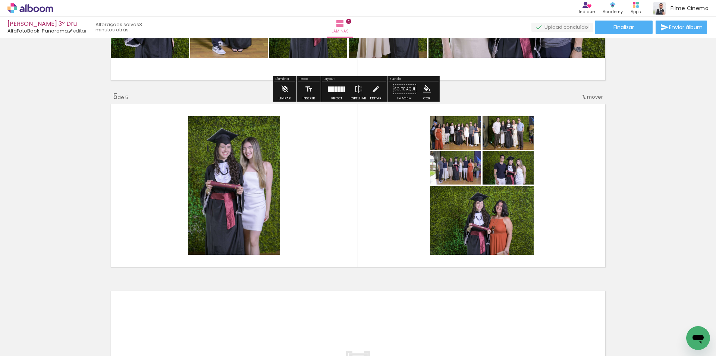
scroll to position [716, 0]
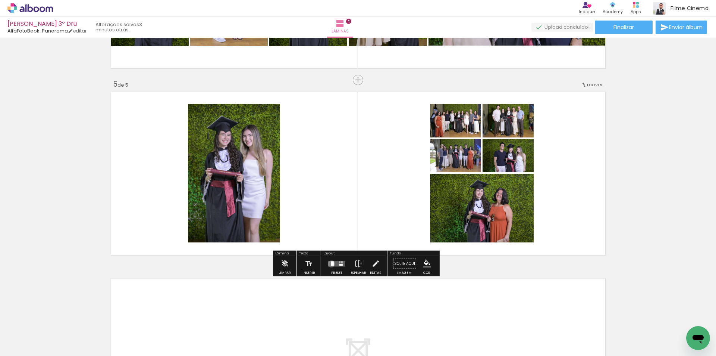
click at [331, 263] on div at bounding box center [332, 263] width 3 height 4
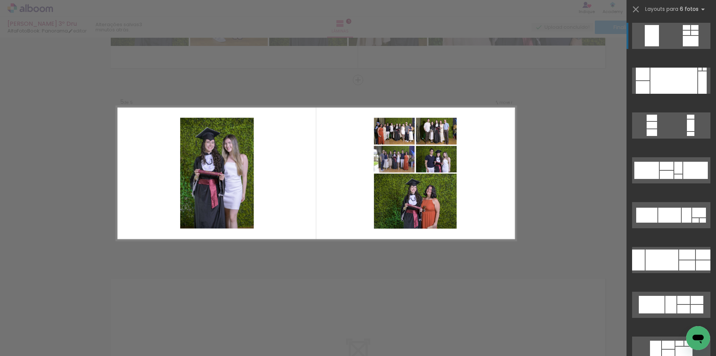
scroll to position [716, 0]
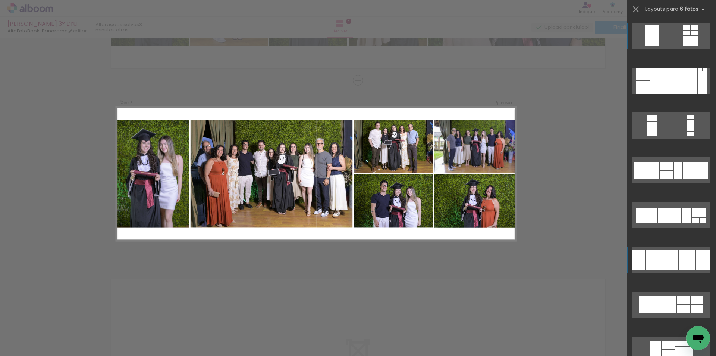
click at [667, 260] on div at bounding box center [662, 259] width 33 height 21
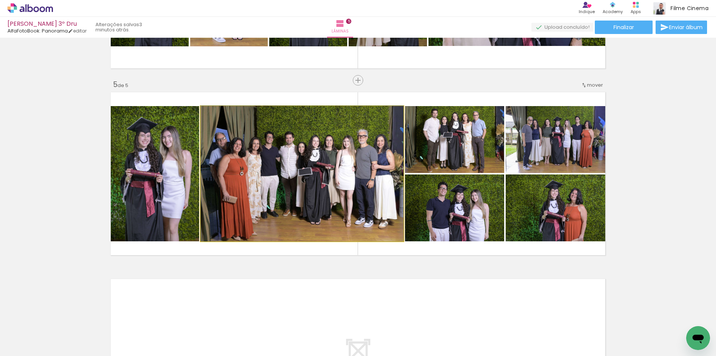
drag, startPoint x: 292, startPoint y: 190, endPoint x: 306, endPoint y: 179, distance: 18.1
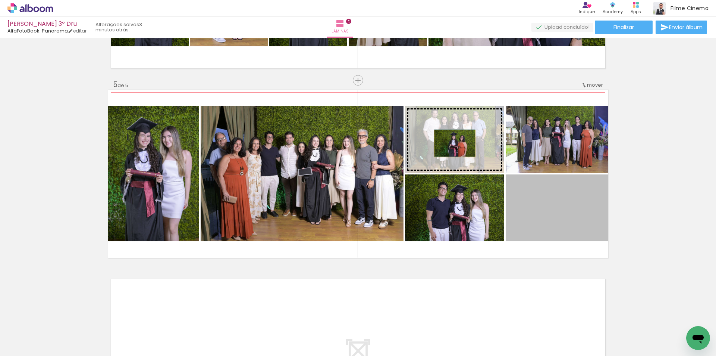
drag, startPoint x: 501, startPoint y: 190, endPoint x: 452, endPoint y: 143, distance: 67.6
click at [0, 0] on slot at bounding box center [0, 0] width 0 height 0
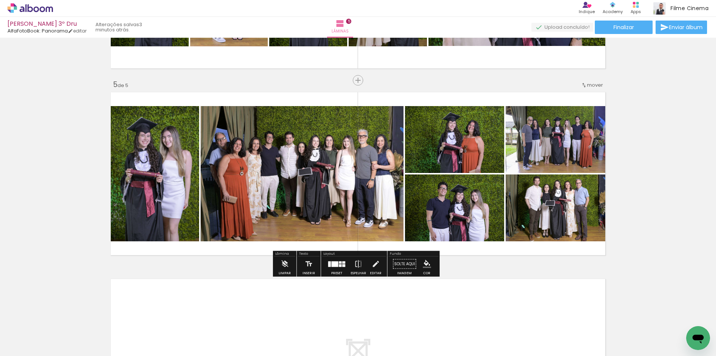
click at [0, 0] on slot at bounding box center [0, 0] width 0 height 0
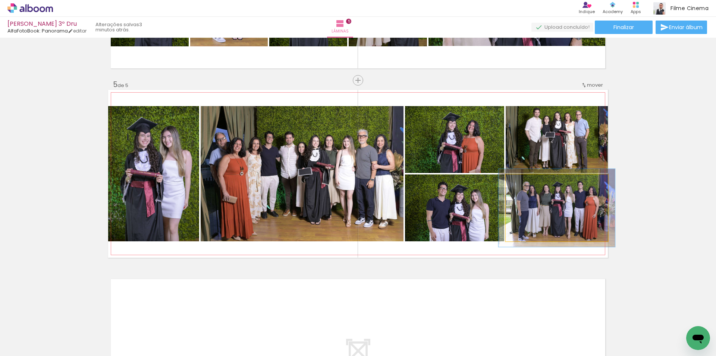
type paper-slider "114"
click at [524, 182] on div at bounding box center [527, 182] width 7 height 7
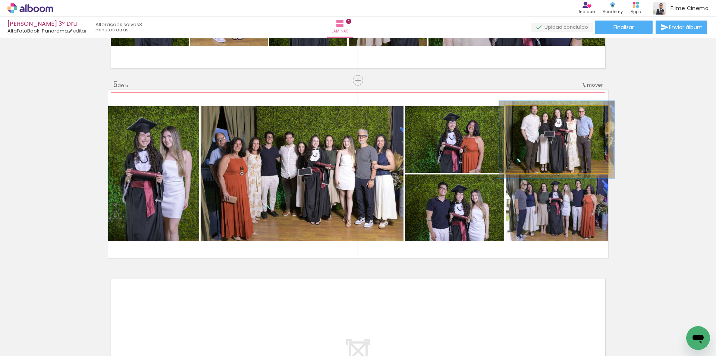
type paper-slider "114"
click at [524, 114] on div at bounding box center [527, 113] width 7 height 7
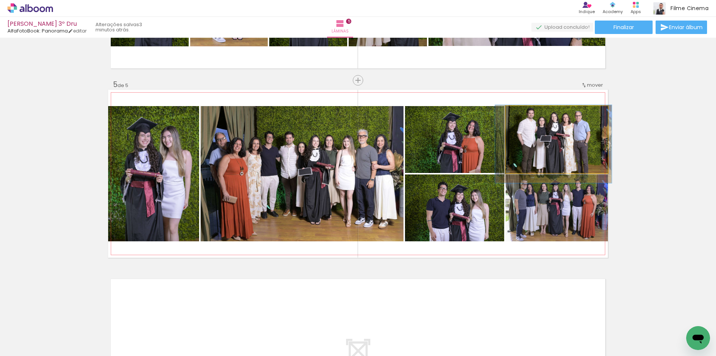
drag, startPoint x: 584, startPoint y: 148, endPoint x: 582, endPoint y: 152, distance: 4.4
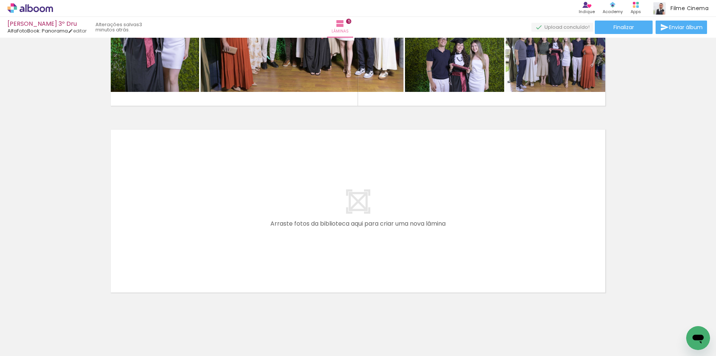
scroll to position [0, 706]
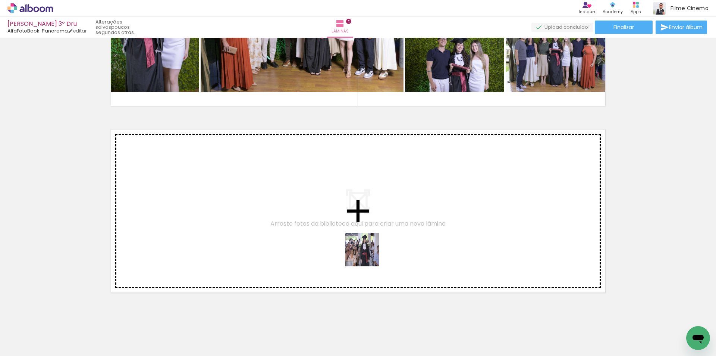
drag, startPoint x: 412, startPoint y: 326, endPoint x: 368, endPoint y: 255, distance: 84.0
click at [368, 255] on quentale-workspace at bounding box center [358, 178] width 716 height 356
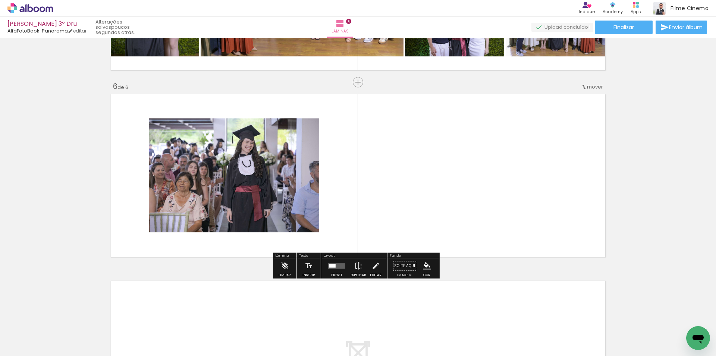
scroll to position [903, 0]
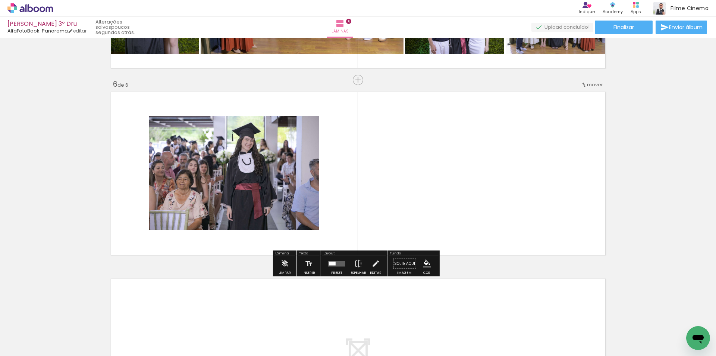
click at [386, 331] on div at bounding box center [372, 330] width 37 height 25
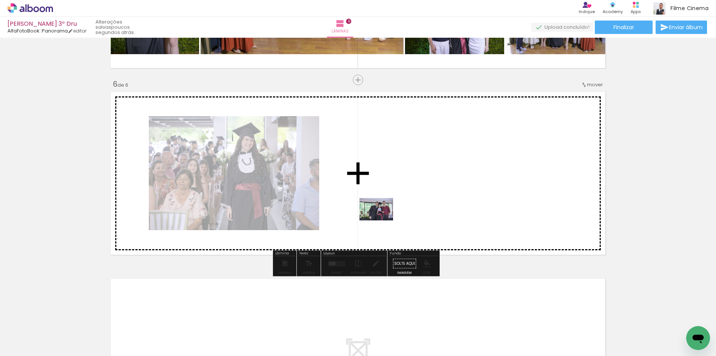
drag, startPoint x: 384, startPoint y: 331, endPoint x: 382, endPoint y: 220, distance: 110.8
click at [382, 220] on quentale-workspace at bounding box center [358, 178] width 716 height 356
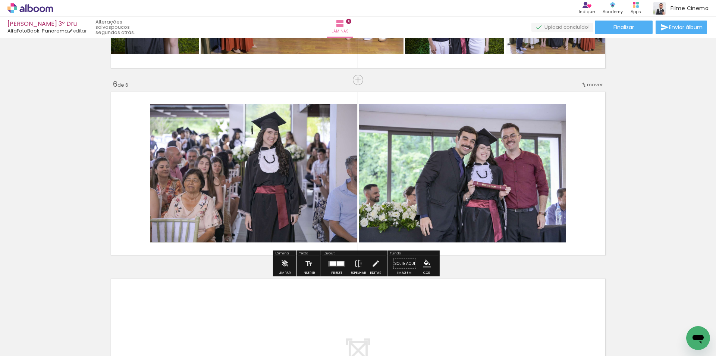
scroll to position [0, 0]
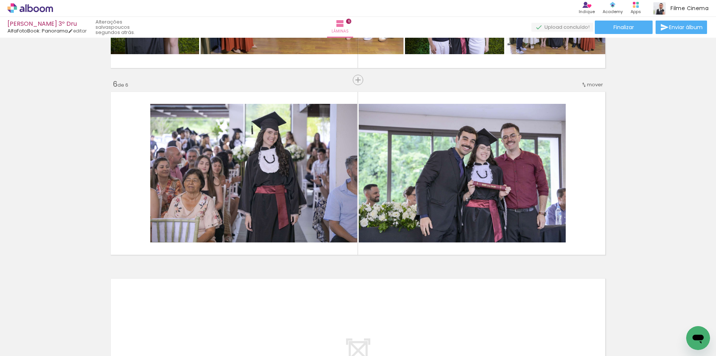
click at [77, 332] on div at bounding box center [74, 330] width 37 height 25
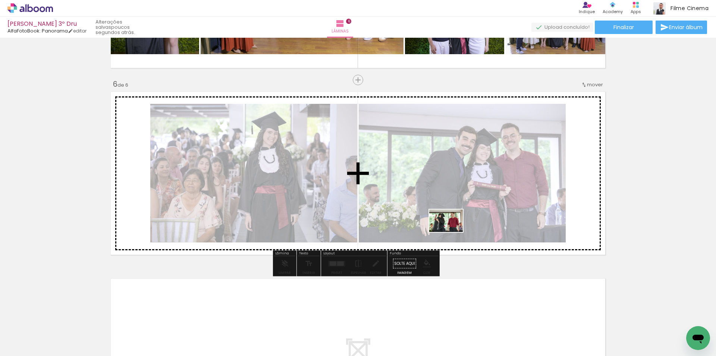
drag, startPoint x: 579, startPoint y: 335, endPoint x: 452, endPoint y: 232, distance: 164.2
click at [452, 232] on quentale-workspace at bounding box center [358, 178] width 716 height 356
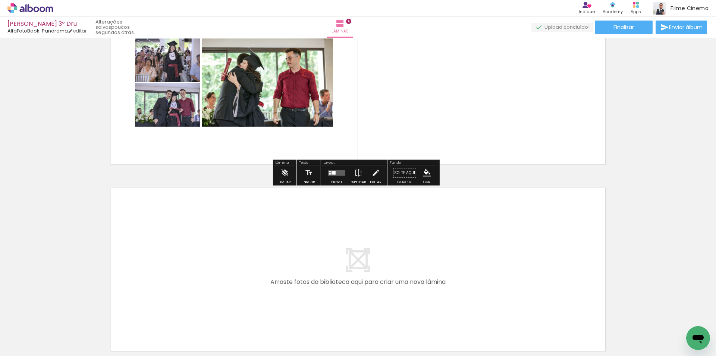
scroll to position [1015, 0]
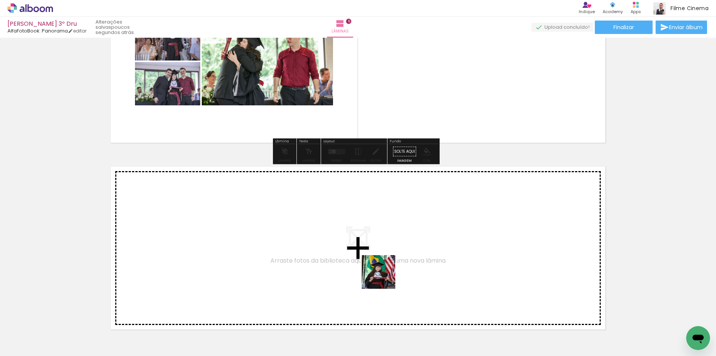
drag, startPoint x: 404, startPoint y: 293, endPoint x: 213, endPoint y: 312, distance: 192.0
click at [384, 277] on quentale-workspace at bounding box center [358, 178] width 716 height 356
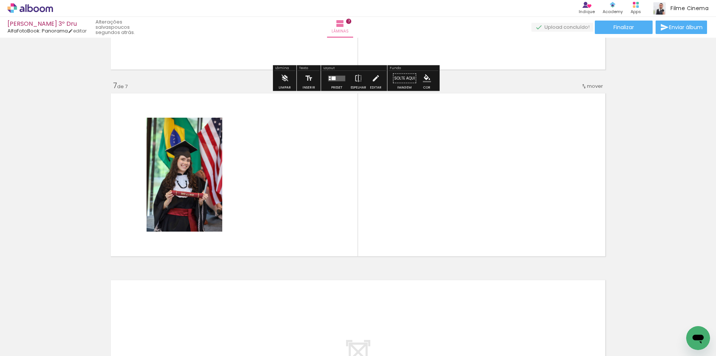
scroll to position [1090, 0]
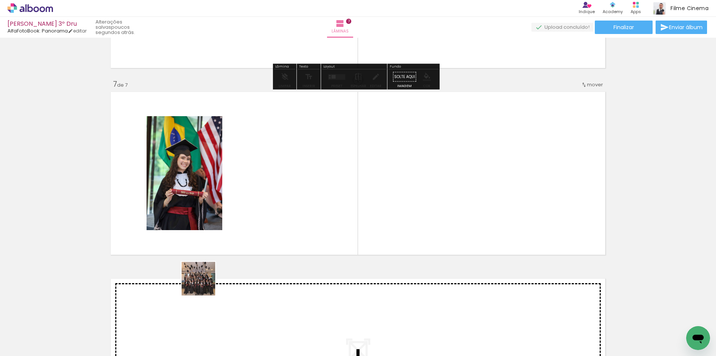
drag, startPoint x: 162, startPoint y: 331, endPoint x: 151, endPoint y: 321, distance: 14.0
click at [259, 221] on quentale-workspace at bounding box center [358, 178] width 716 height 356
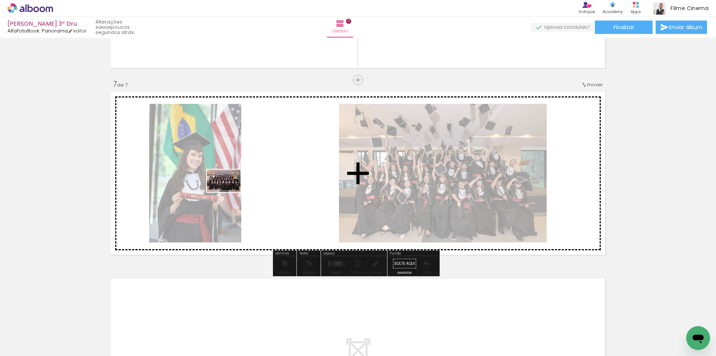
drag, startPoint x: 125, startPoint y: 336, endPoint x: 229, endPoint y: 192, distance: 177.9
click at [229, 192] on quentale-workspace at bounding box center [358, 178] width 716 height 356
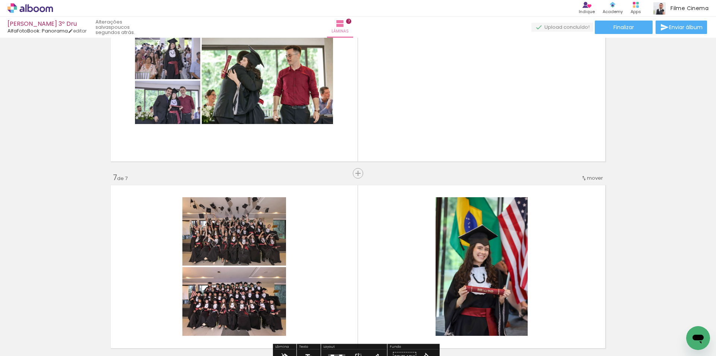
scroll to position [978, 0]
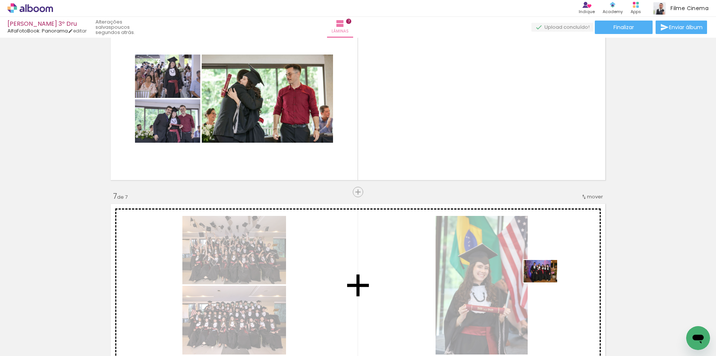
drag, startPoint x: 625, startPoint y: 332, endPoint x: 546, endPoint y: 282, distance: 93.3
click at [546, 282] on quentale-workspace at bounding box center [358, 178] width 716 height 356
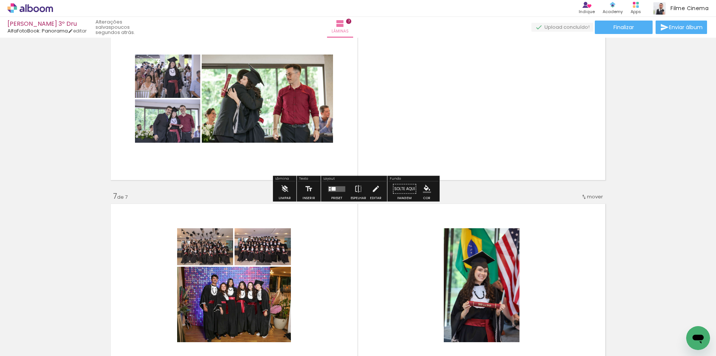
click at [333, 185] on div at bounding box center [337, 188] width 20 height 15
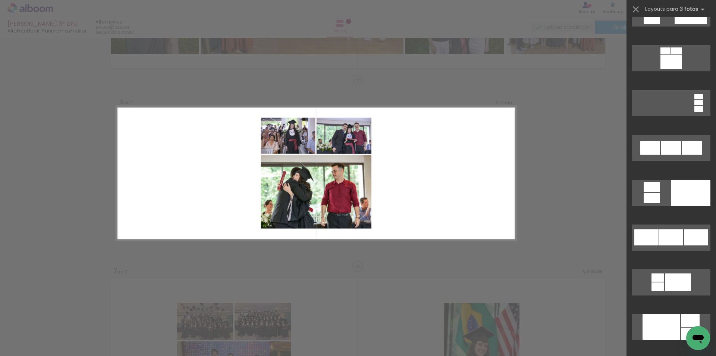
scroll to position [709, 0]
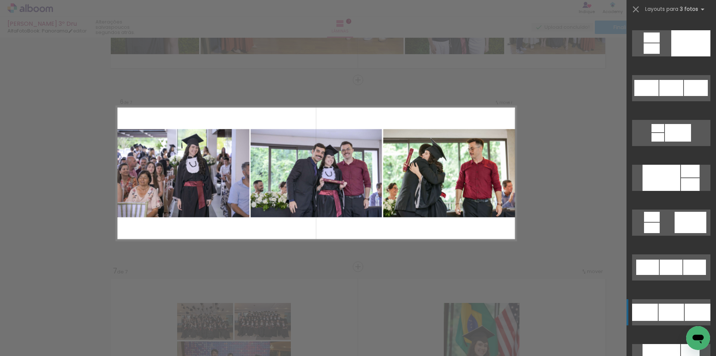
click at [645, 316] on div at bounding box center [645, 311] width 26 height 17
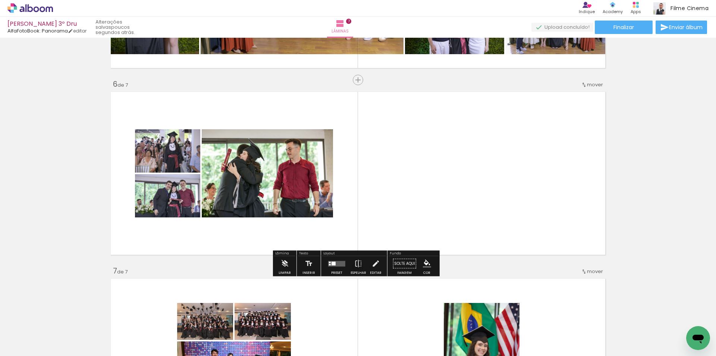
click at [329, 262] on div at bounding box center [330, 261] width 2 height 1
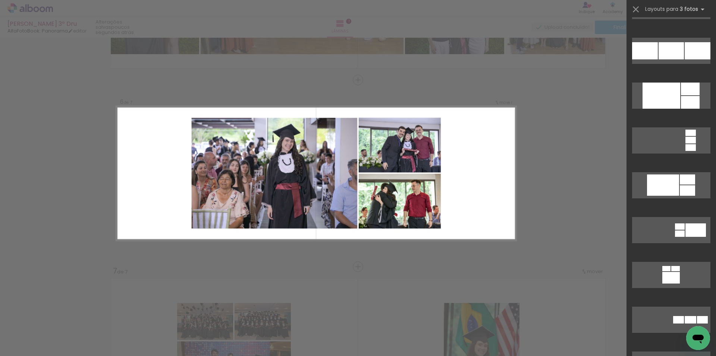
scroll to position [1037, 0]
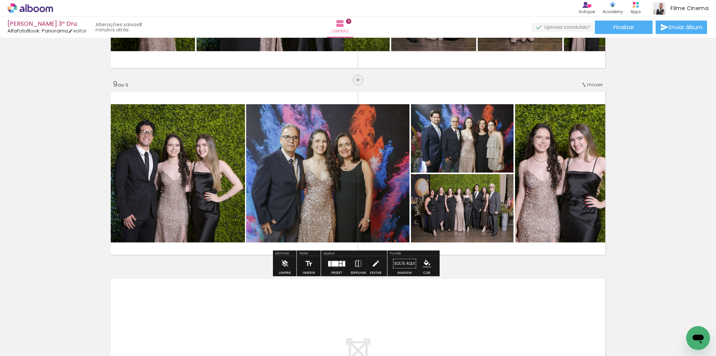
scroll to position [0, 1326]
